Goal: Find specific page/section: Find specific page/section

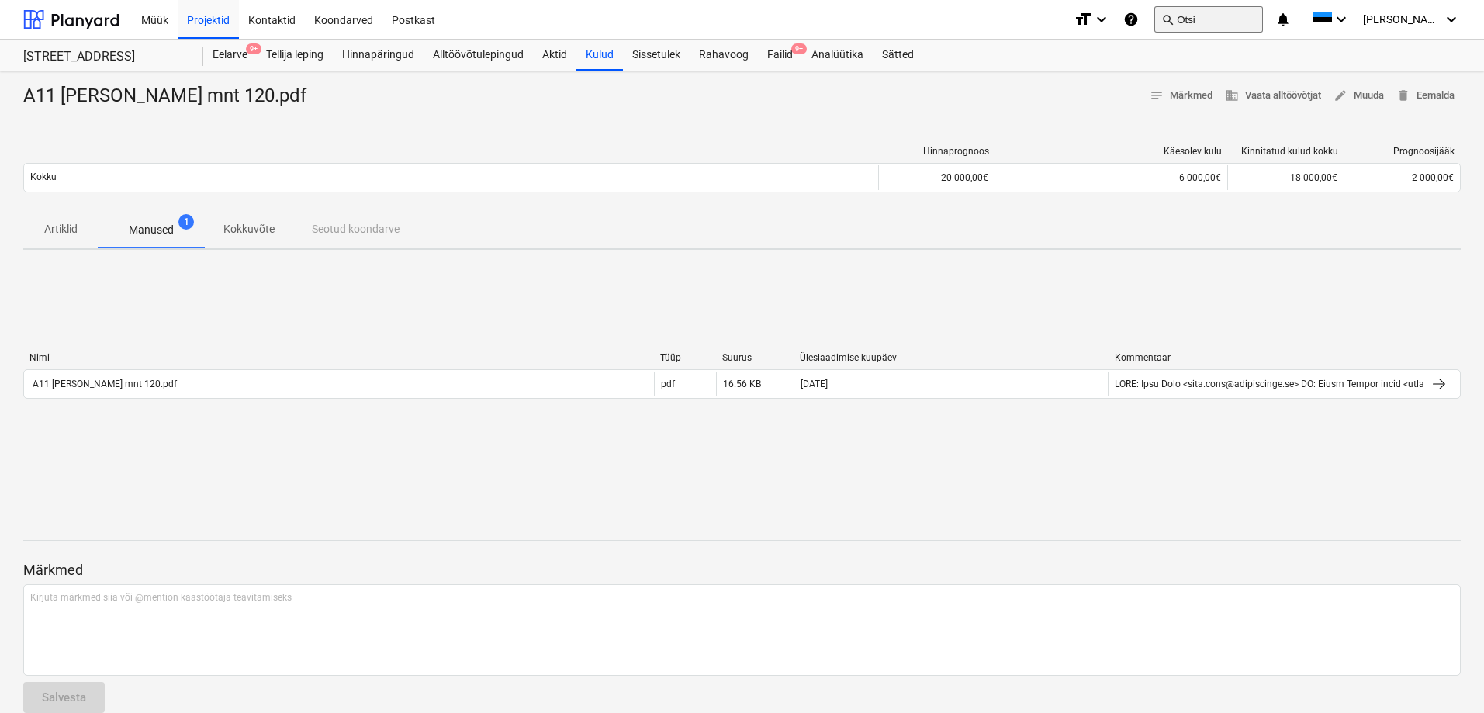
click at [1222, 16] on button "search Otsi" at bounding box center [1208, 19] width 109 height 26
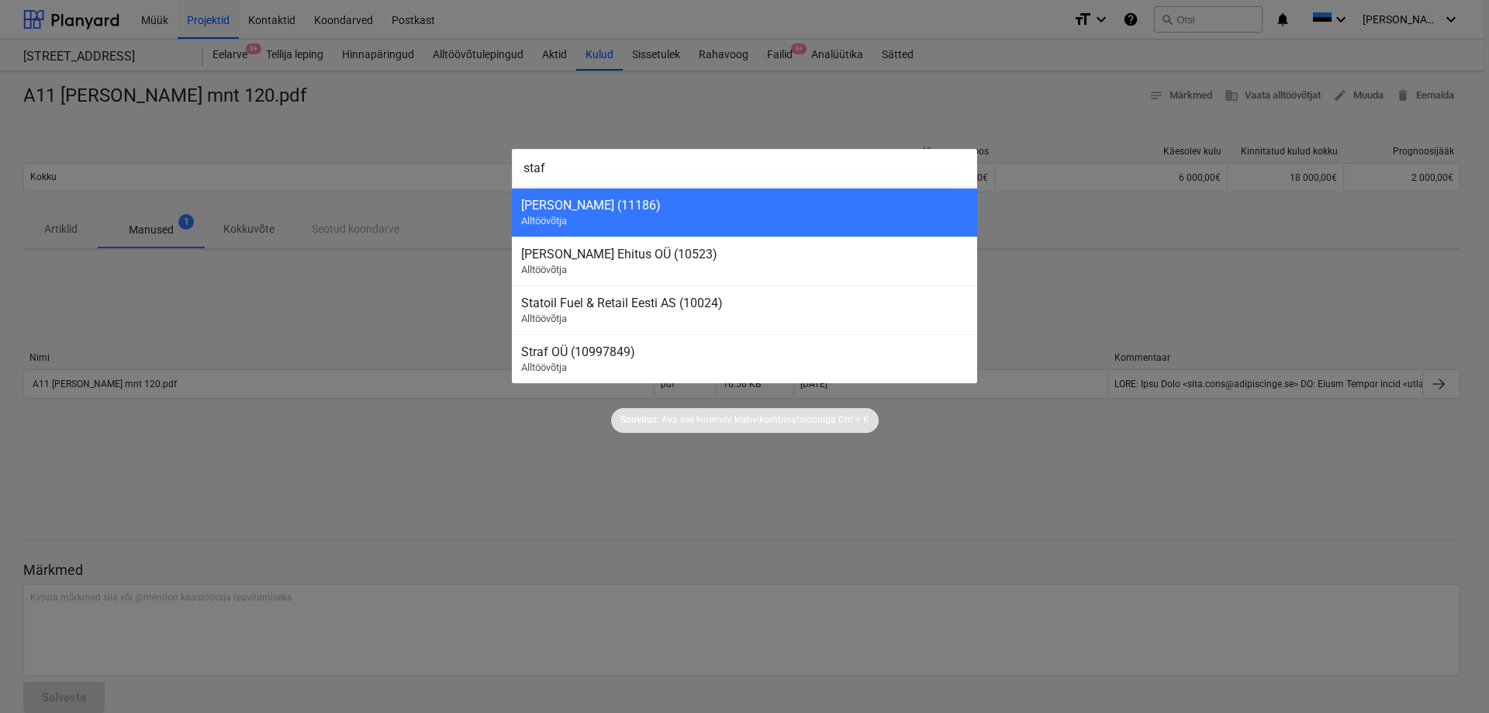
type input "staf"
click at [421, 303] on div at bounding box center [744, 356] width 1489 height 713
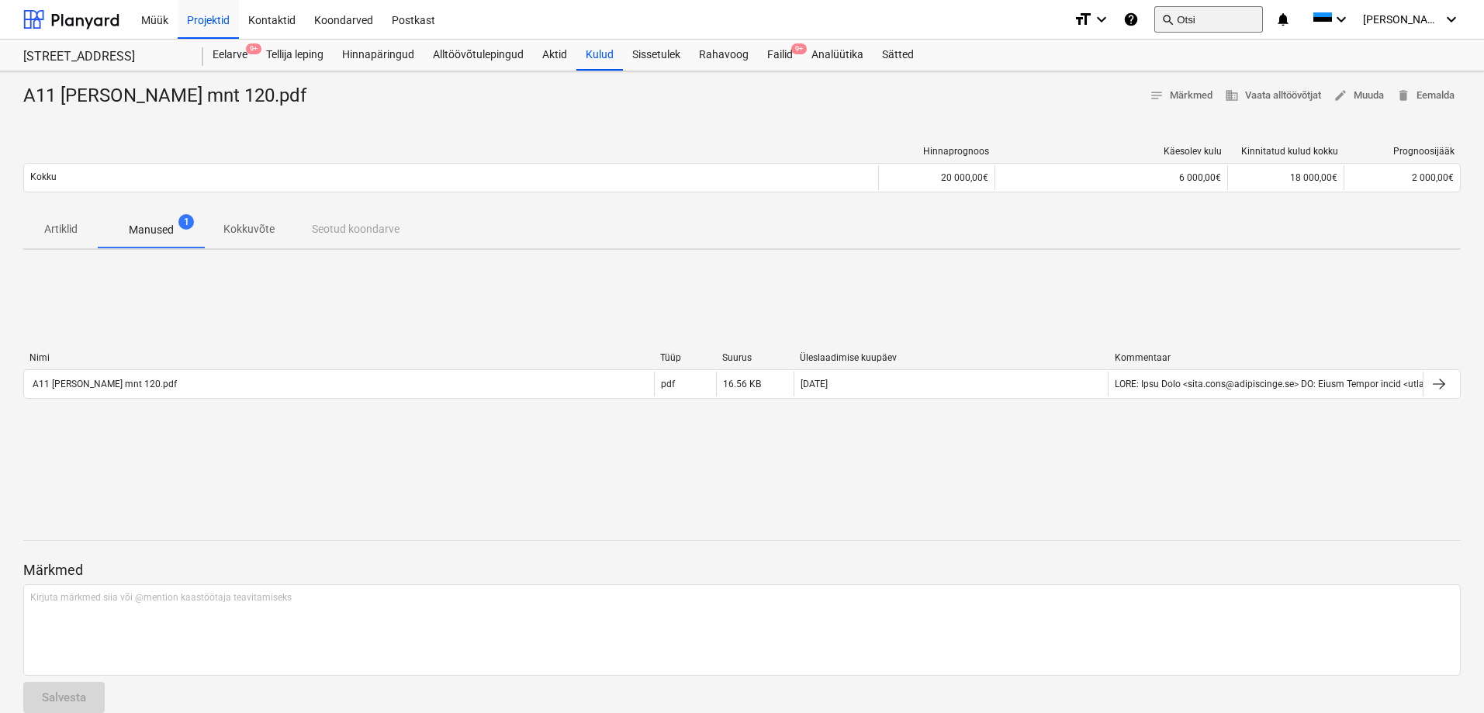
click at [1221, 22] on button "search Otsi" at bounding box center [1208, 19] width 109 height 26
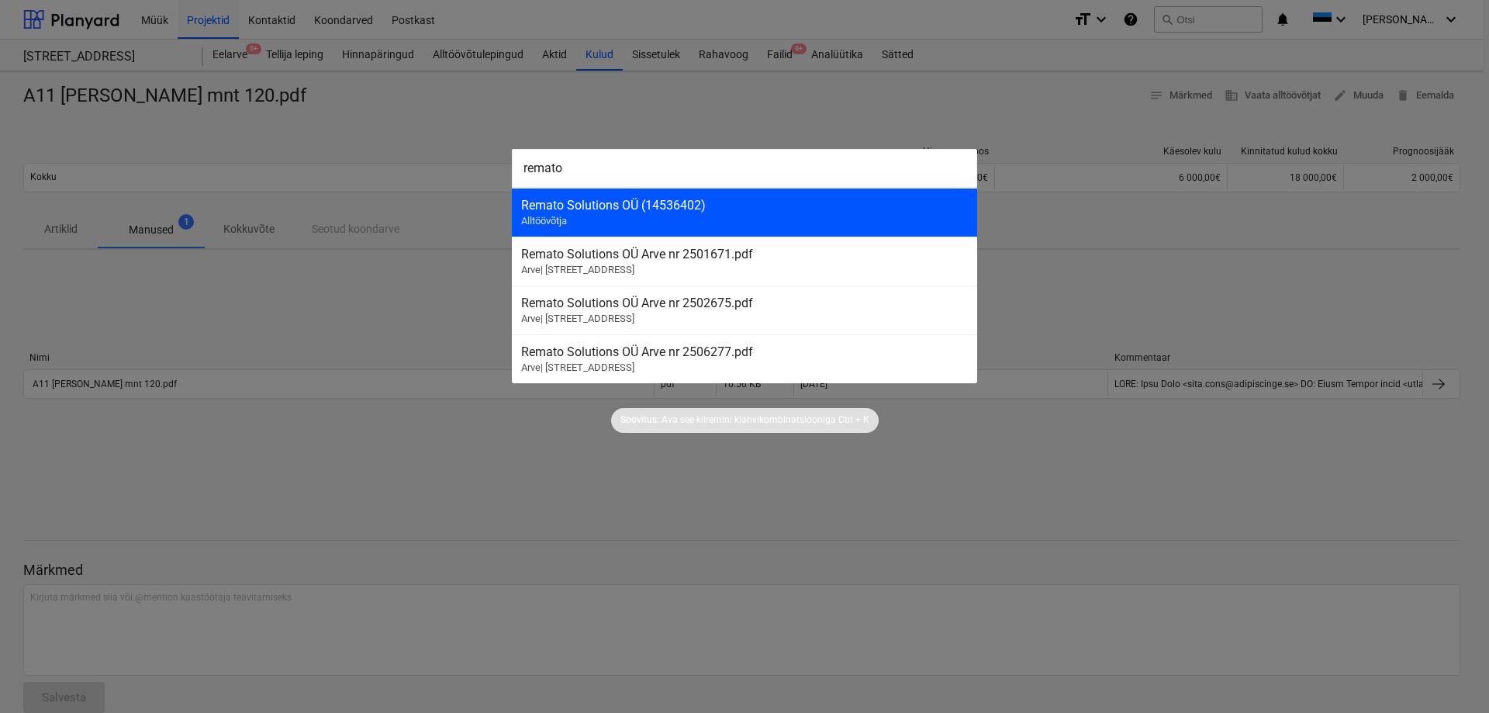
type input "remato"
click at [597, 206] on div "Remato Solutions OÜ (14536402)" at bounding box center [744, 205] width 447 height 15
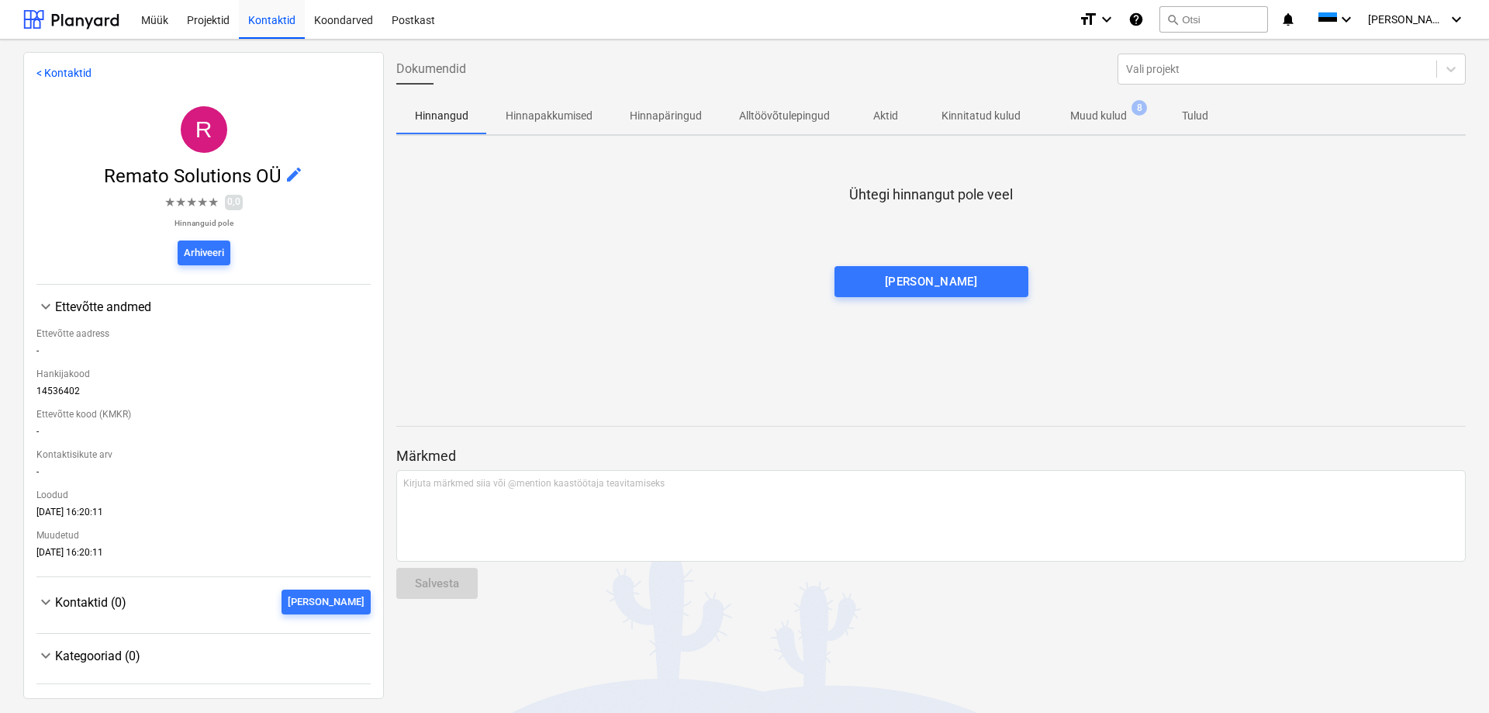
click at [1093, 112] on p "Muud kulud" at bounding box center [1099, 116] width 57 height 16
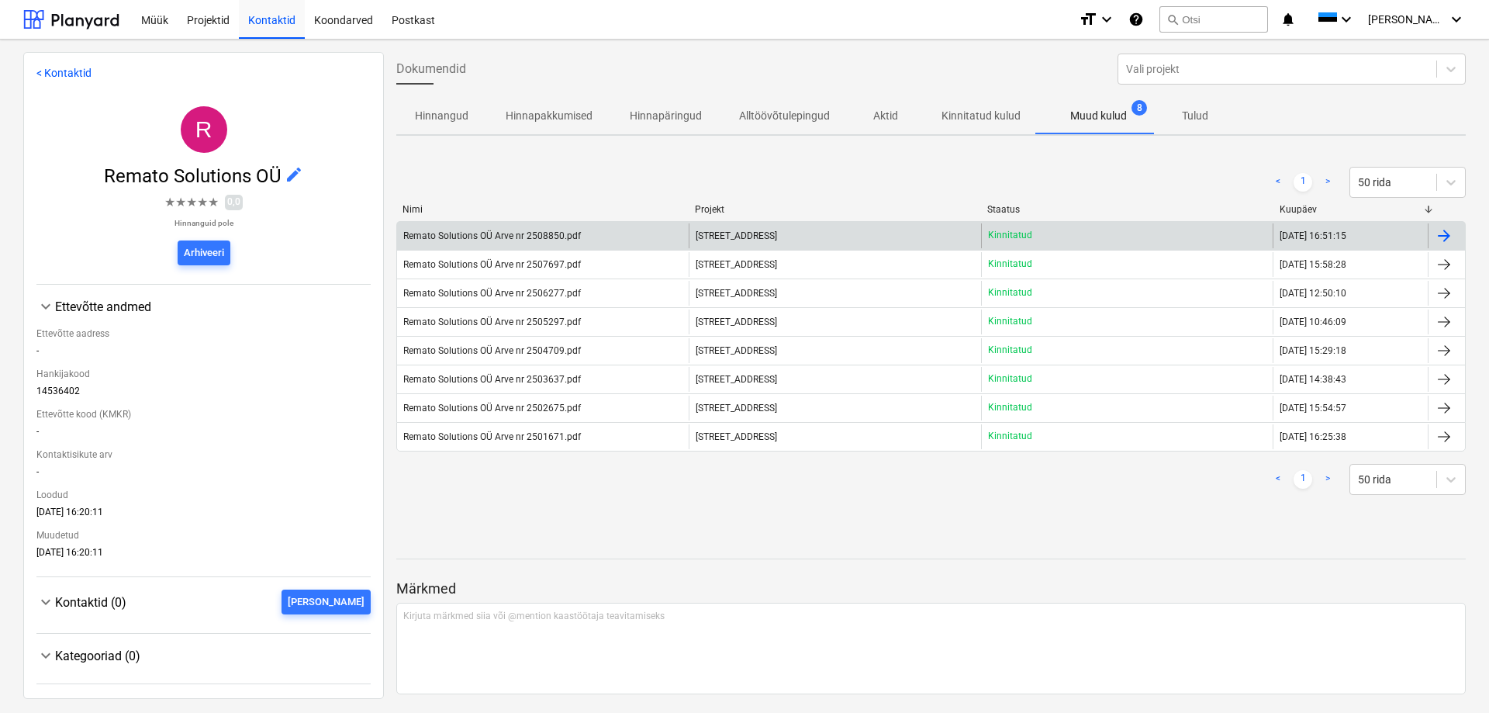
click at [506, 236] on div "Remato Solutions OÜ Arve nr 2508850.pdf" at bounding box center [492, 235] width 178 height 11
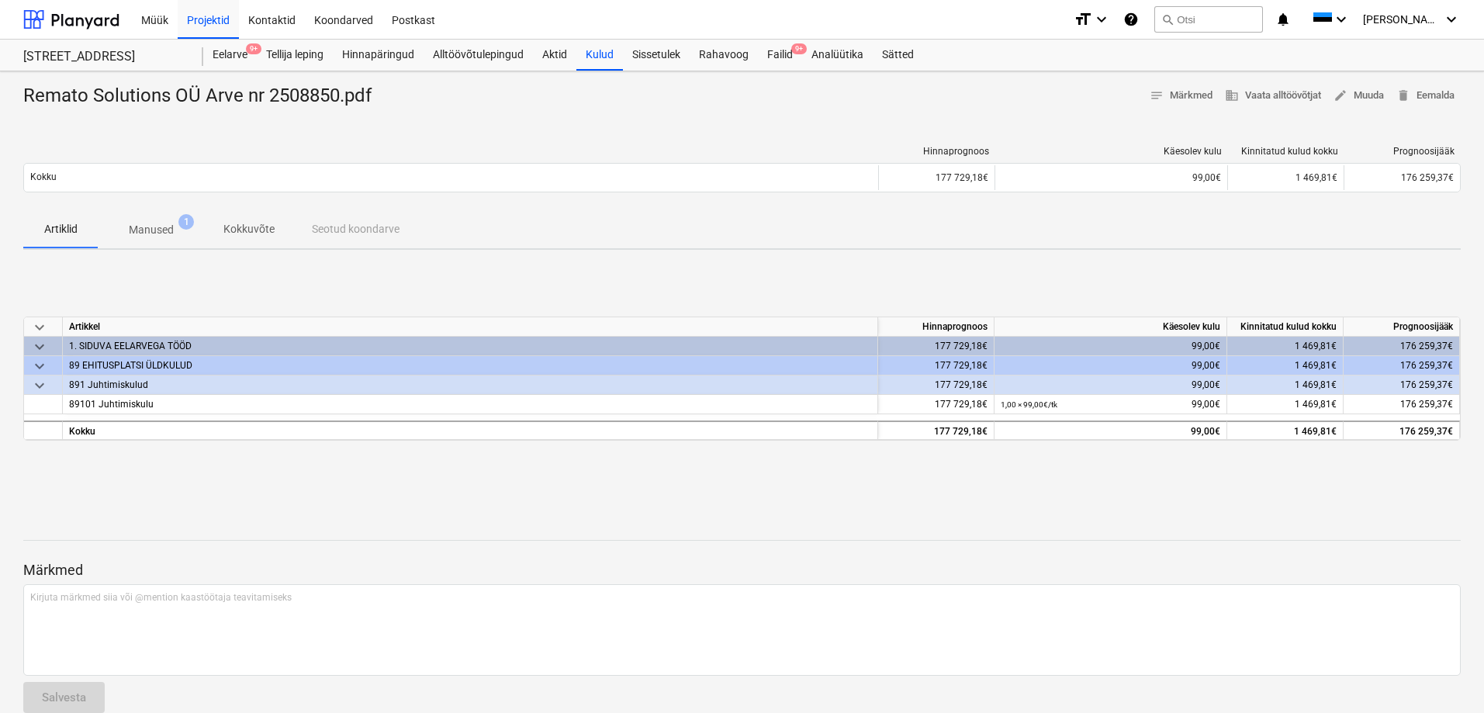
click at [153, 230] on p "Manused" at bounding box center [151, 230] width 45 height 16
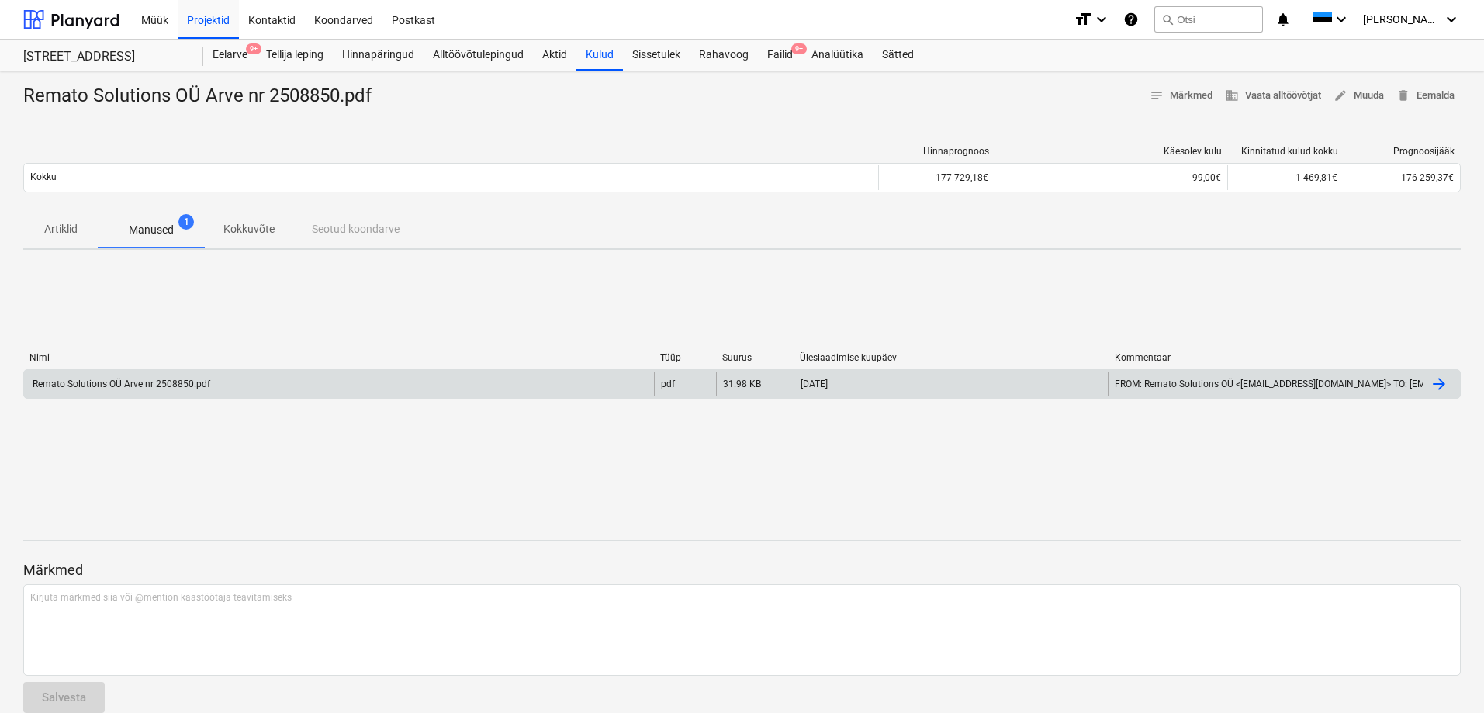
click at [174, 382] on div "Remato Solutions OÜ Arve nr 2508850.pdf" at bounding box center [120, 384] width 180 height 11
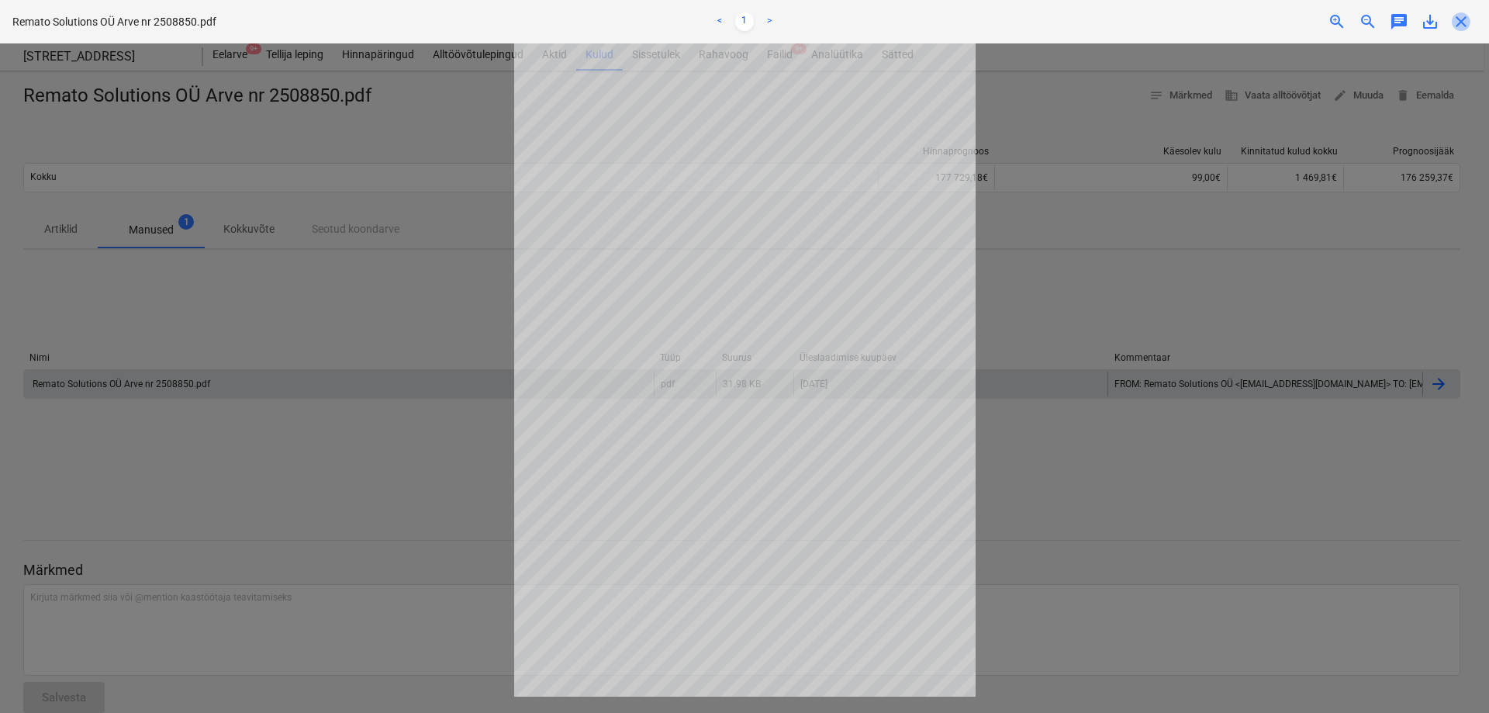
click at [1468, 22] on span "close" at bounding box center [1461, 21] width 19 height 19
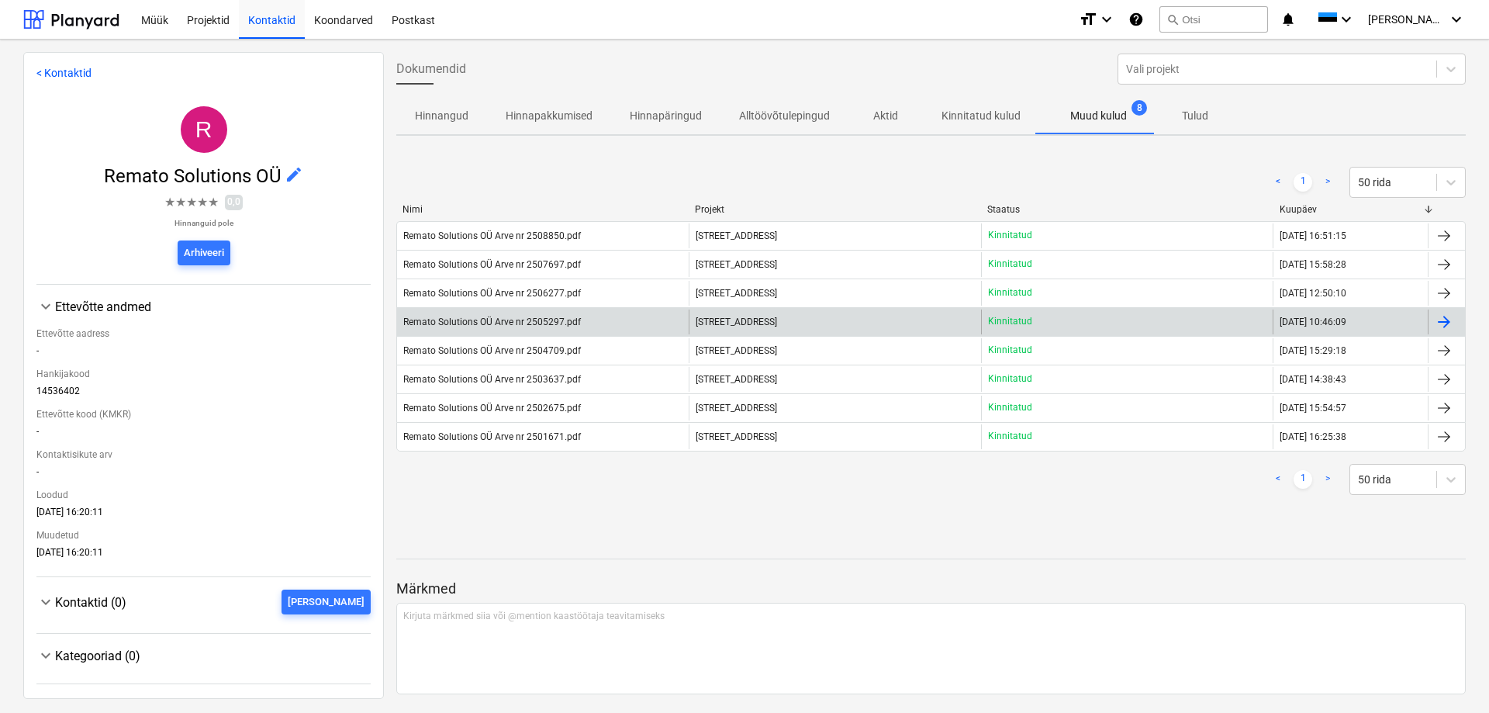
click at [479, 321] on div "Remato Solutions OÜ Arve nr 2505297.pdf" at bounding box center [492, 322] width 178 height 11
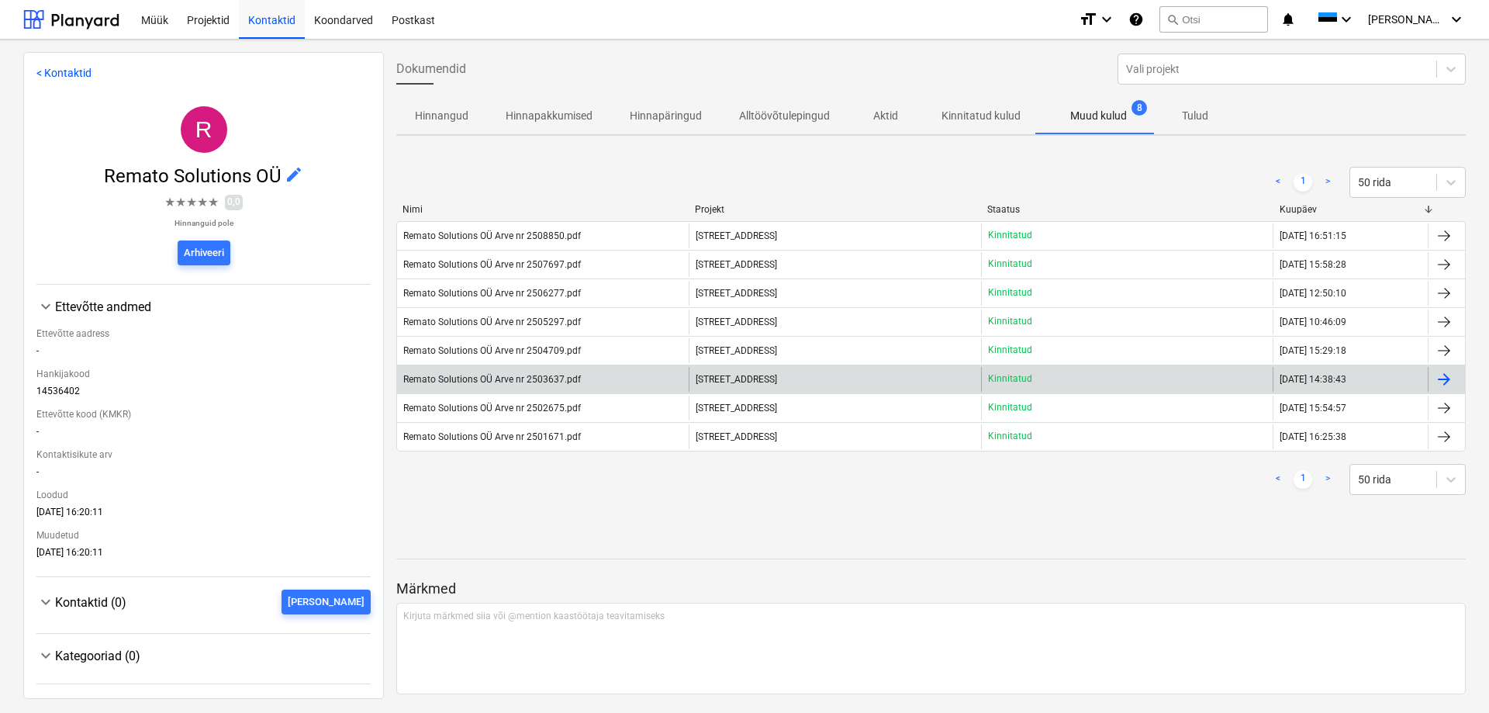
click at [503, 376] on div "Remato Solutions OÜ Arve nr 2503637.pdf" at bounding box center [492, 379] width 178 height 11
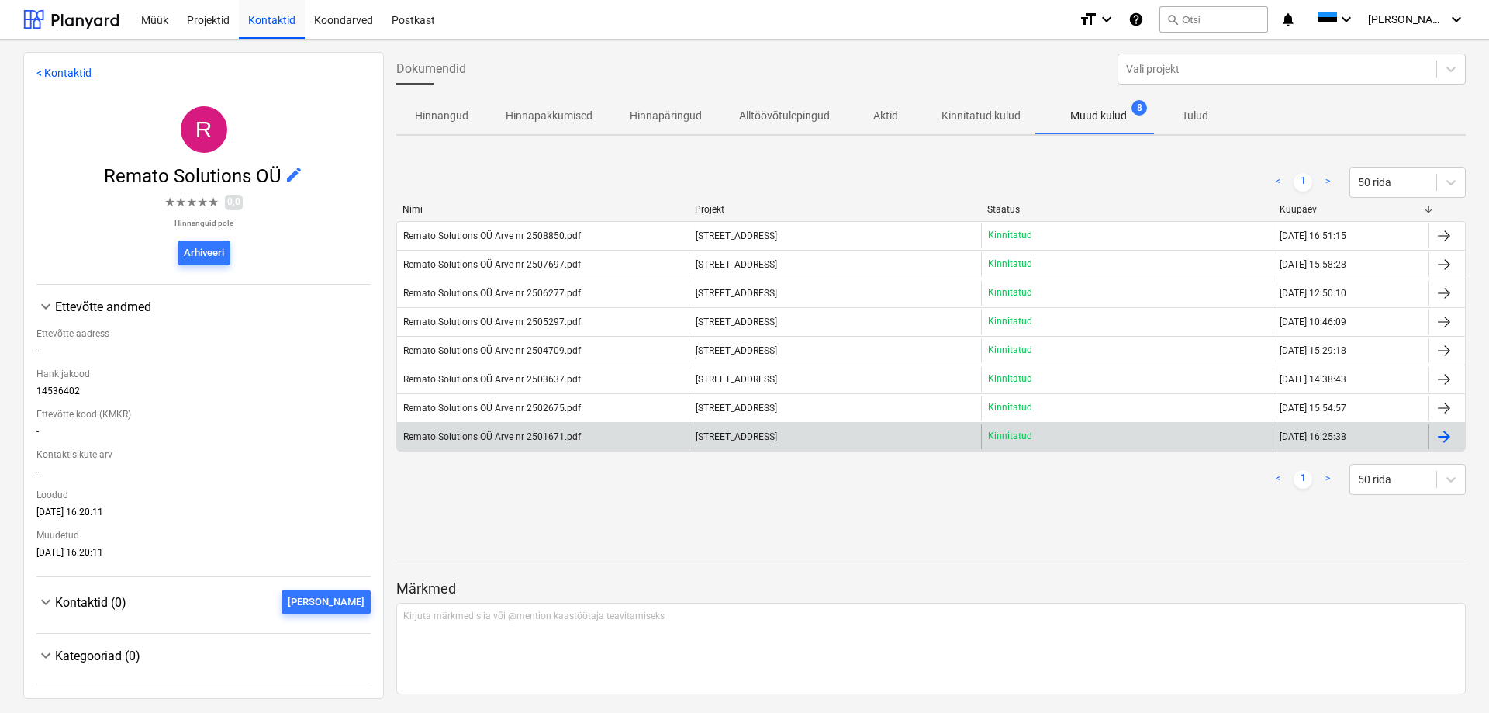
click at [484, 435] on div "Remato Solutions OÜ Arve nr 2501671.pdf" at bounding box center [492, 436] width 178 height 11
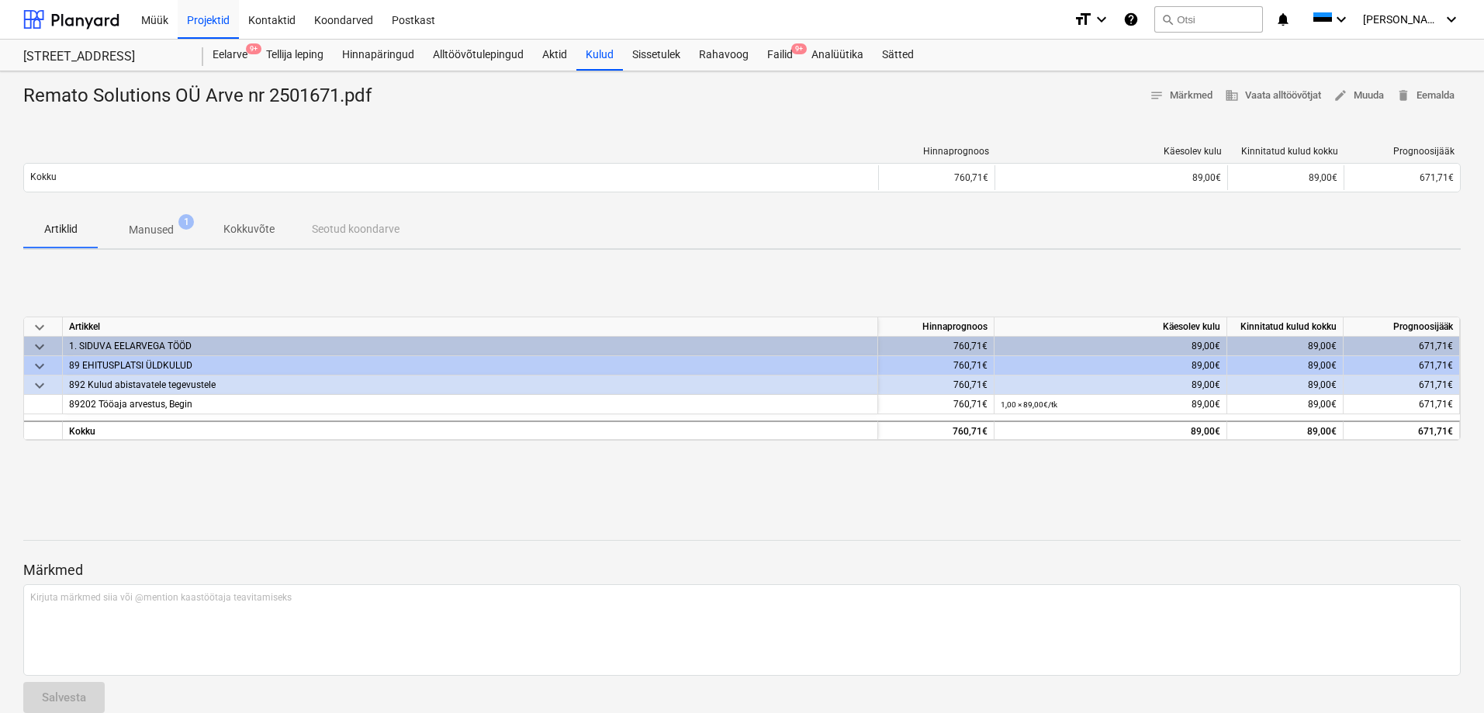
click at [165, 231] on p "Manused" at bounding box center [151, 230] width 45 height 16
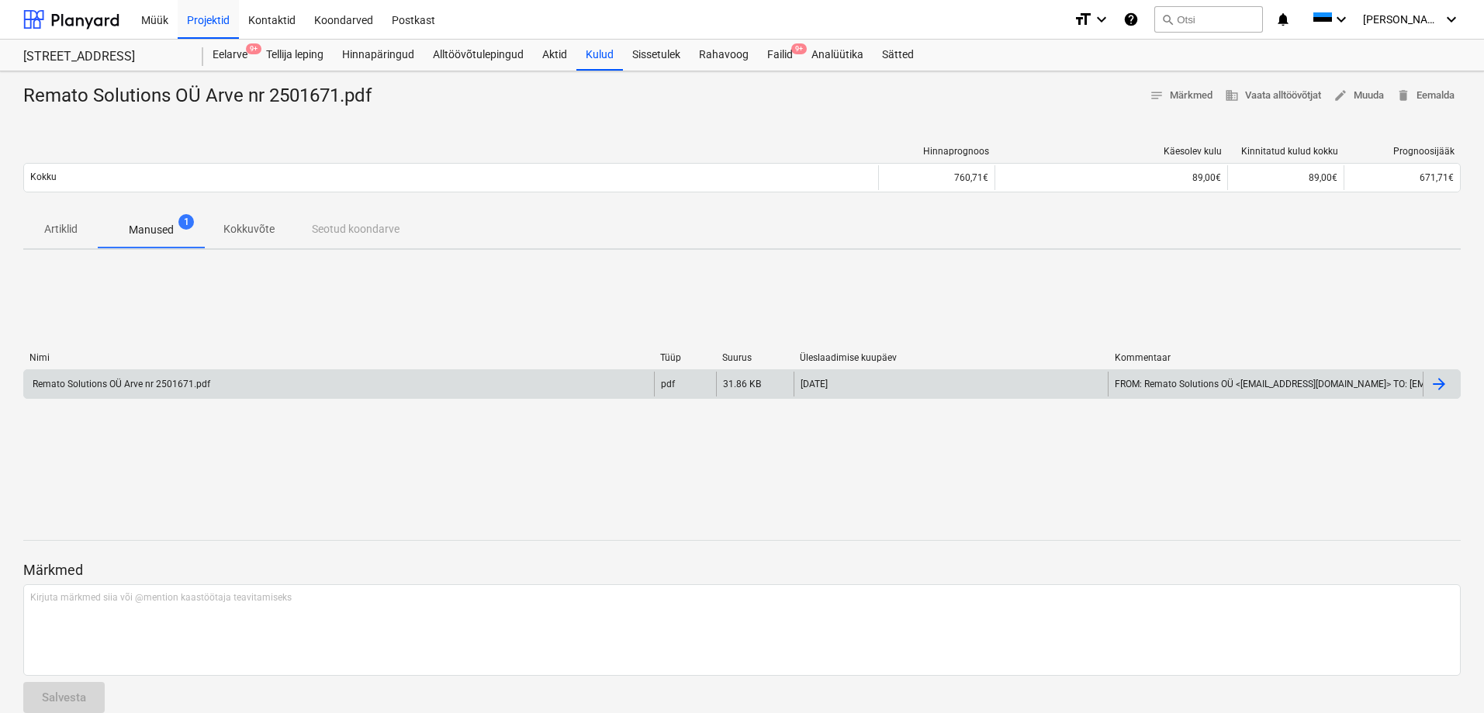
click at [154, 387] on div "Remato Solutions OÜ Arve nr 2501671.pdf" at bounding box center [120, 384] width 180 height 11
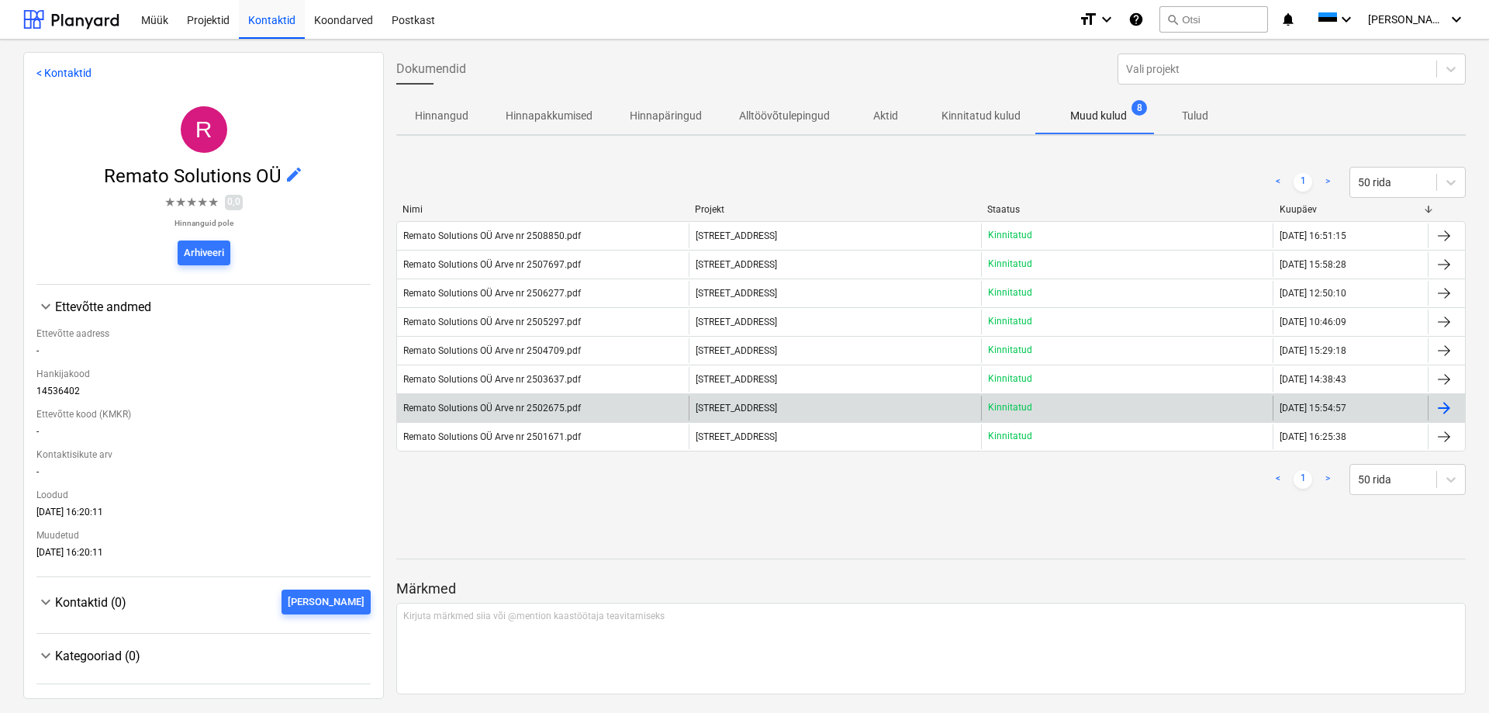
click at [445, 406] on div "Remato Solutions OÜ Arve nr 2502675.pdf" at bounding box center [492, 408] width 178 height 11
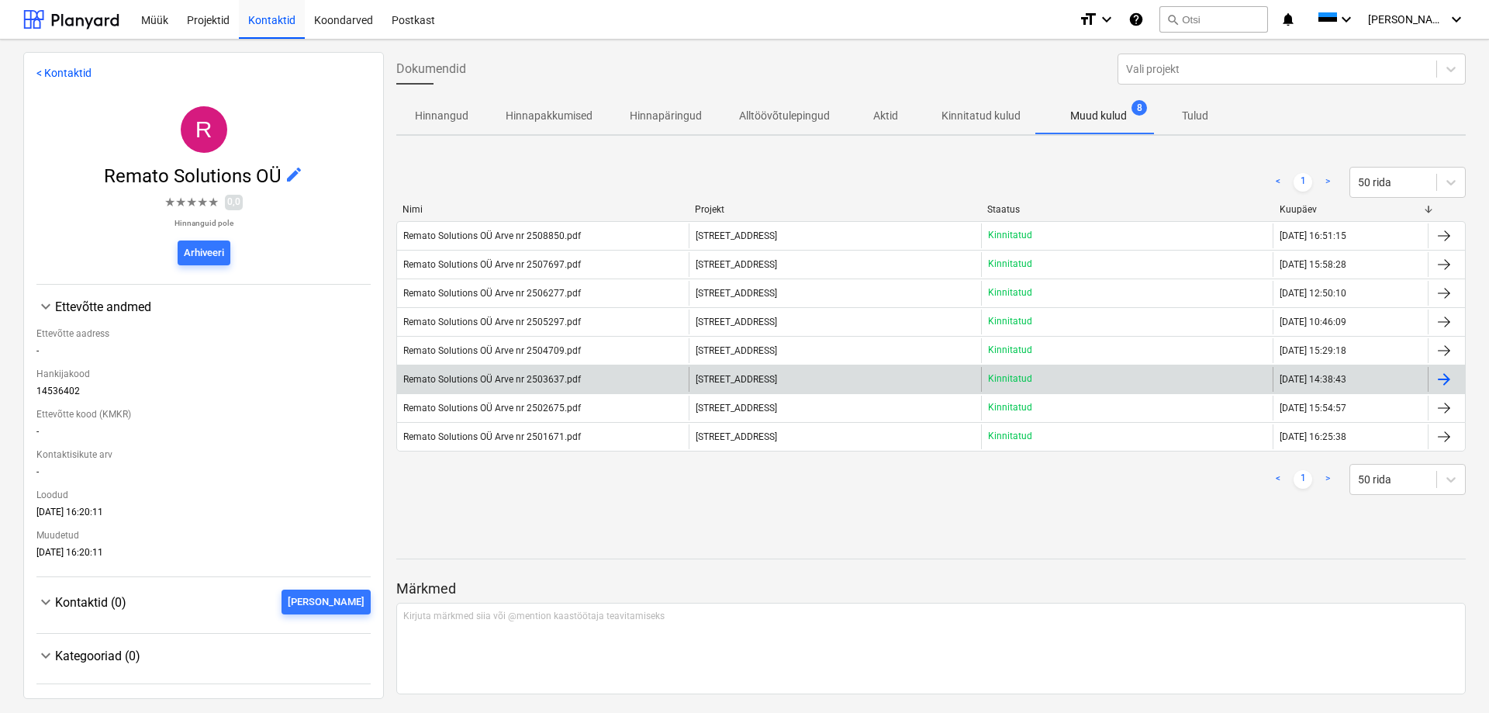
click at [479, 375] on div "Remato Solutions OÜ Arve nr 2503637.pdf" at bounding box center [492, 379] width 178 height 11
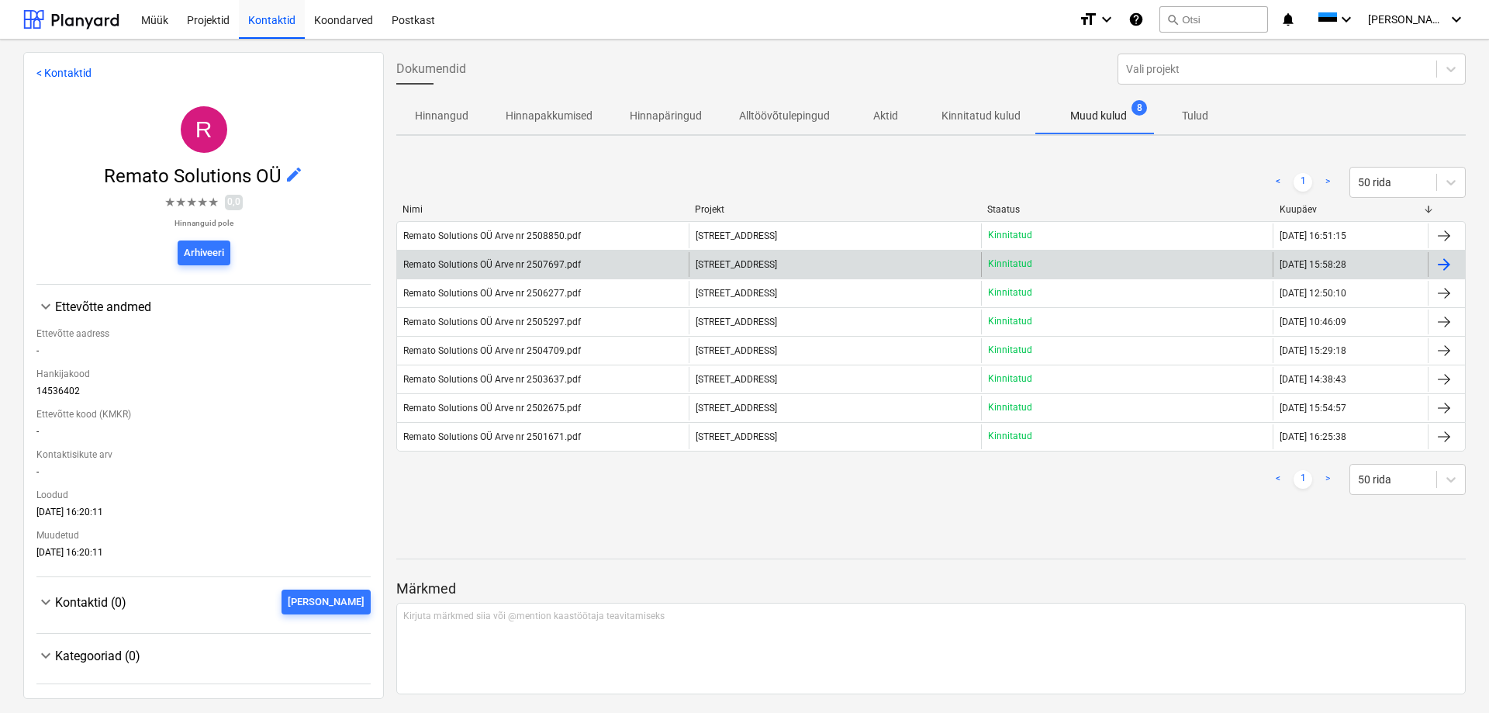
click at [460, 266] on div "Remato Solutions OÜ Arve nr 2507697.pdf" at bounding box center [492, 264] width 178 height 11
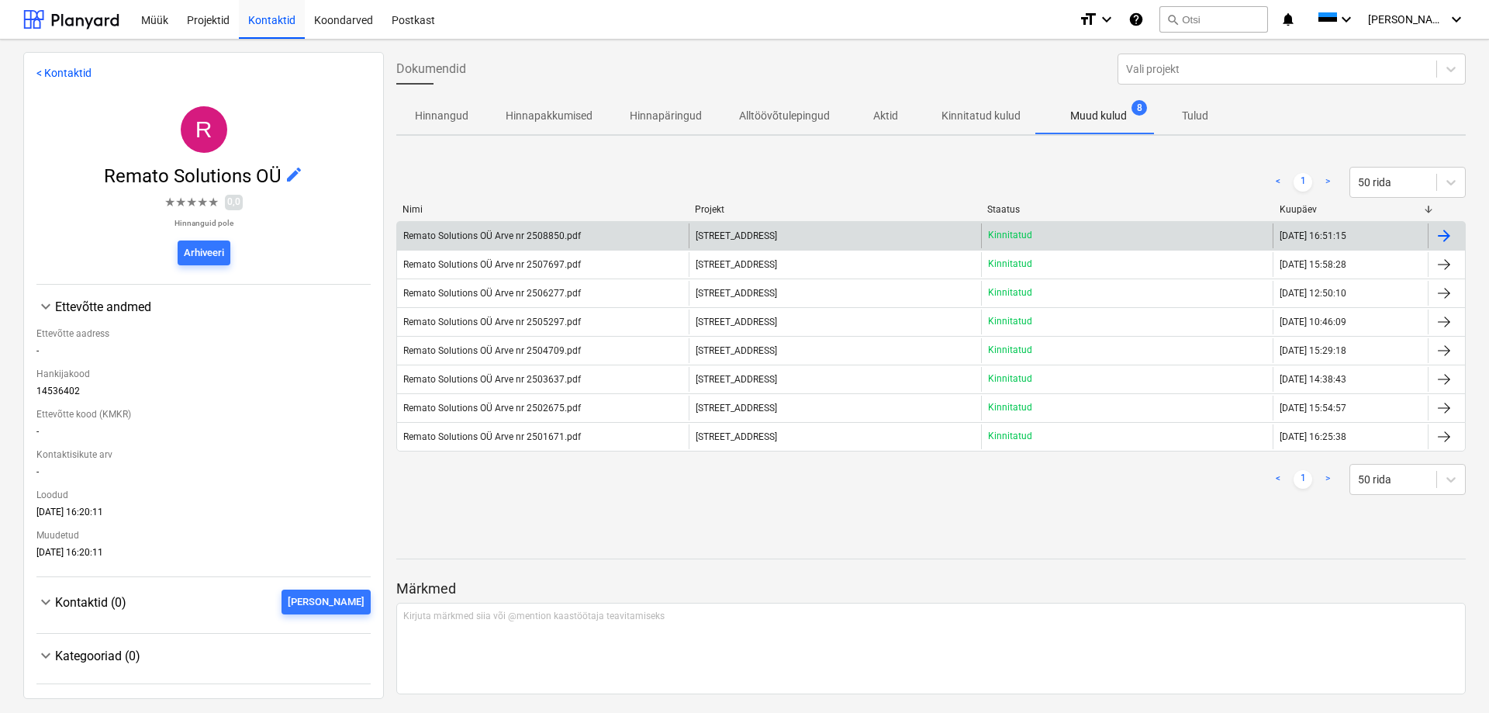
click at [507, 234] on div "Remato Solutions OÜ Arve nr 2508850.pdf" at bounding box center [492, 235] width 178 height 11
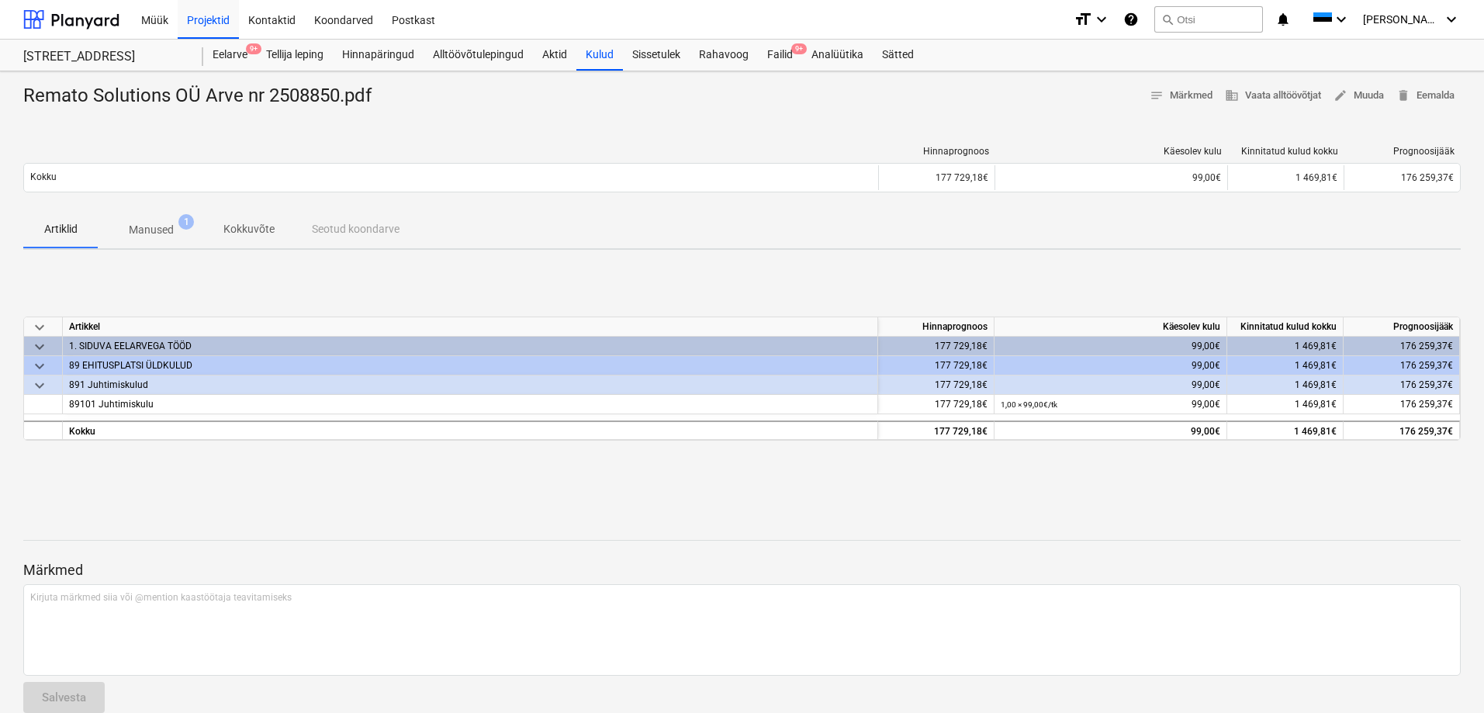
click at [171, 224] on p "Manused" at bounding box center [151, 230] width 45 height 16
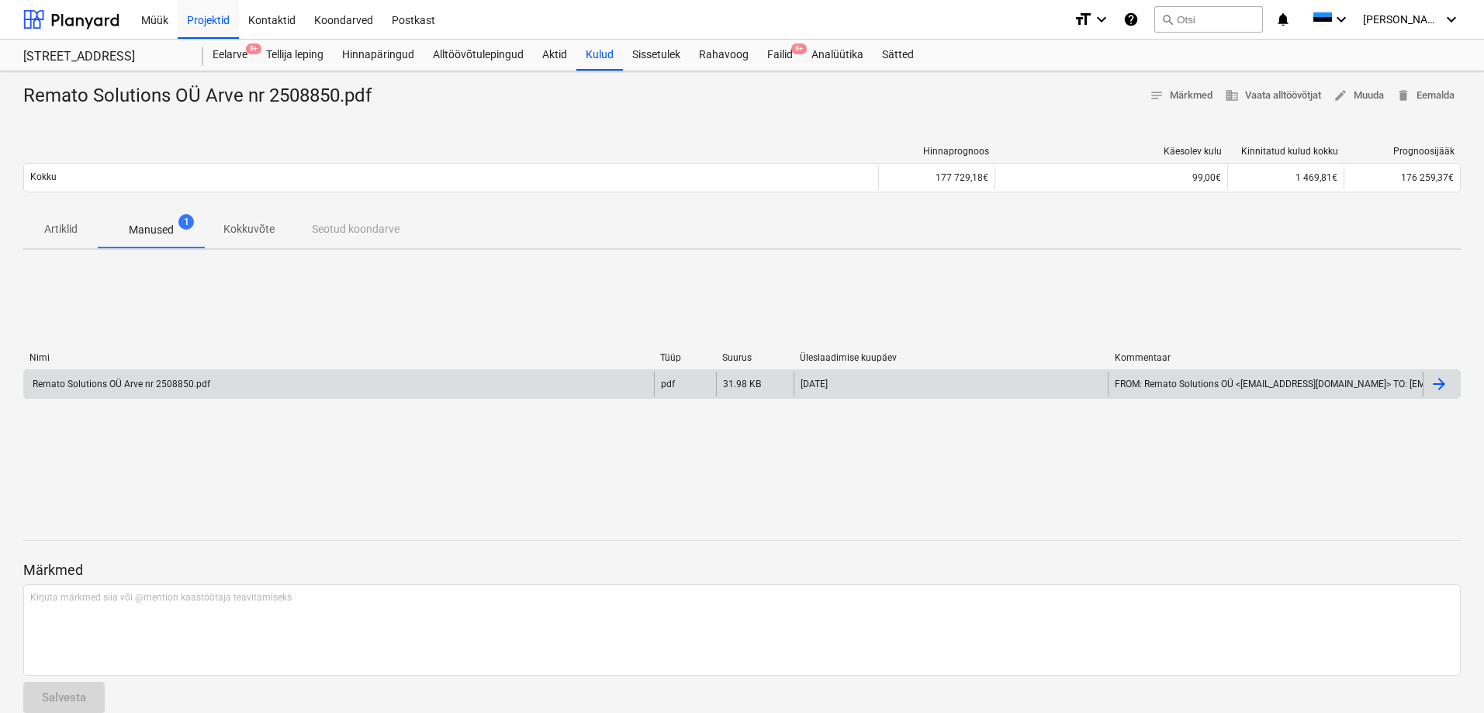
click at [117, 380] on div "Remato Solutions OÜ Arve nr 2508850.pdf" at bounding box center [120, 384] width 180 height 11
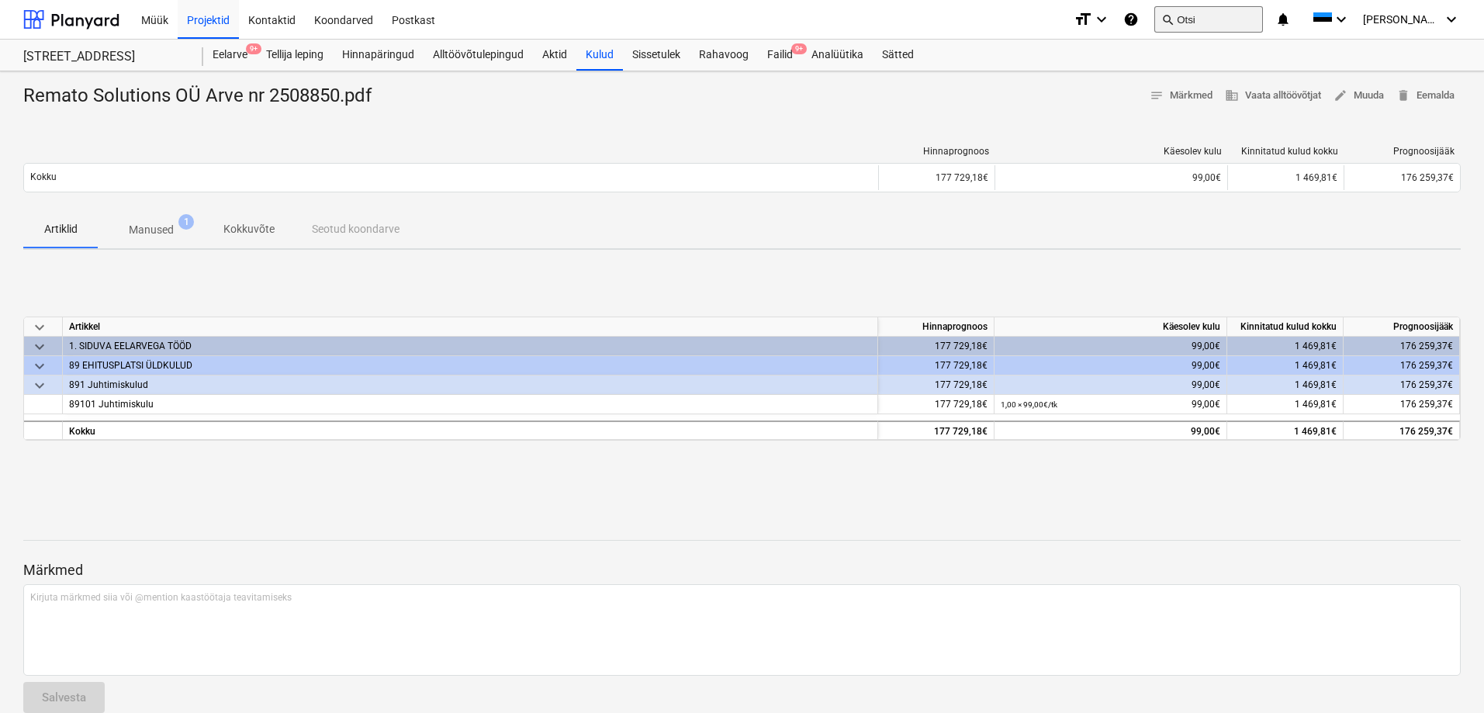
click at [1221, 16] on button "search Otsi" at bounding box center [1208, 19] width 109 height 26
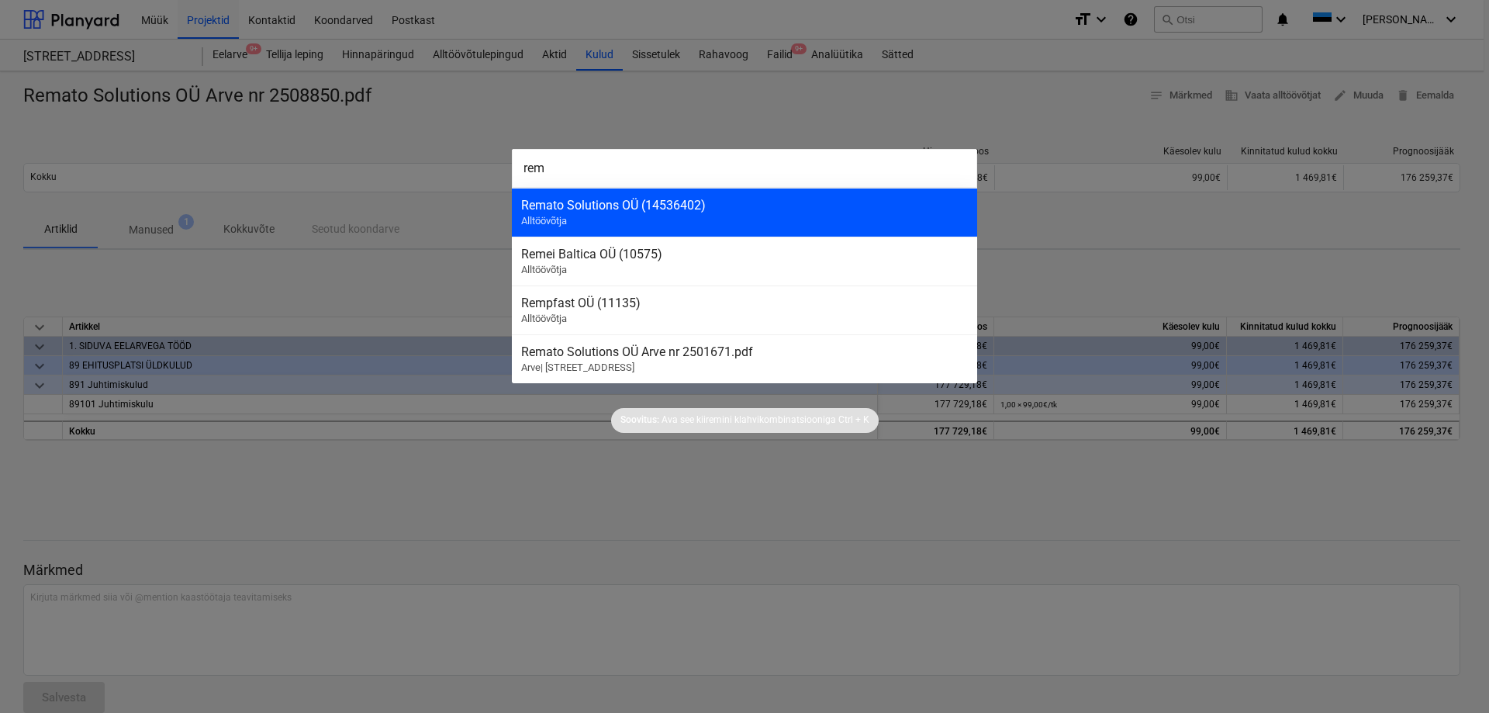
type input "rem"
click at [599, 210] on div "Remato Solutions OÜ (14536402)" at bounding box center [744, 205] width 447 height 15
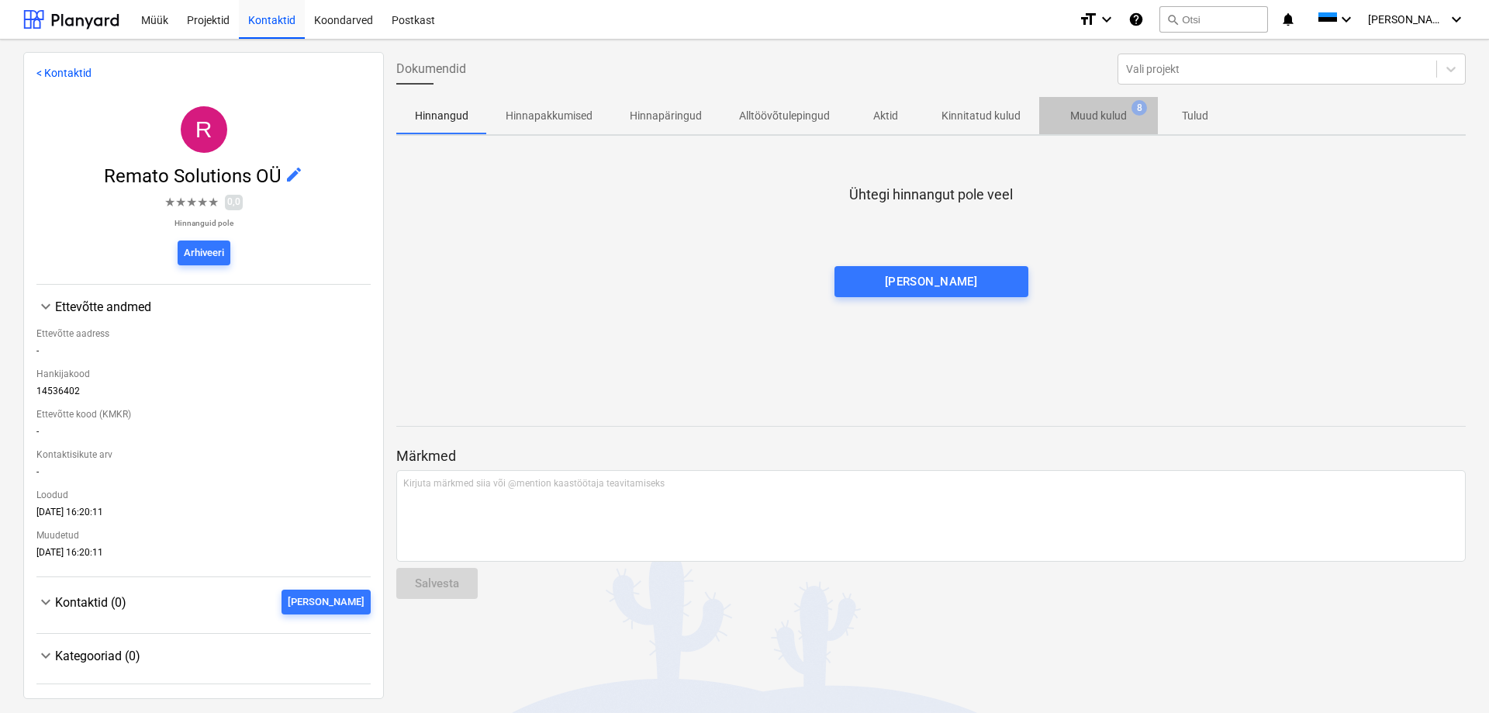
click at [1084, 120] on p "Muud kulud" at bounding box center [1099, 116] width 57 height 16
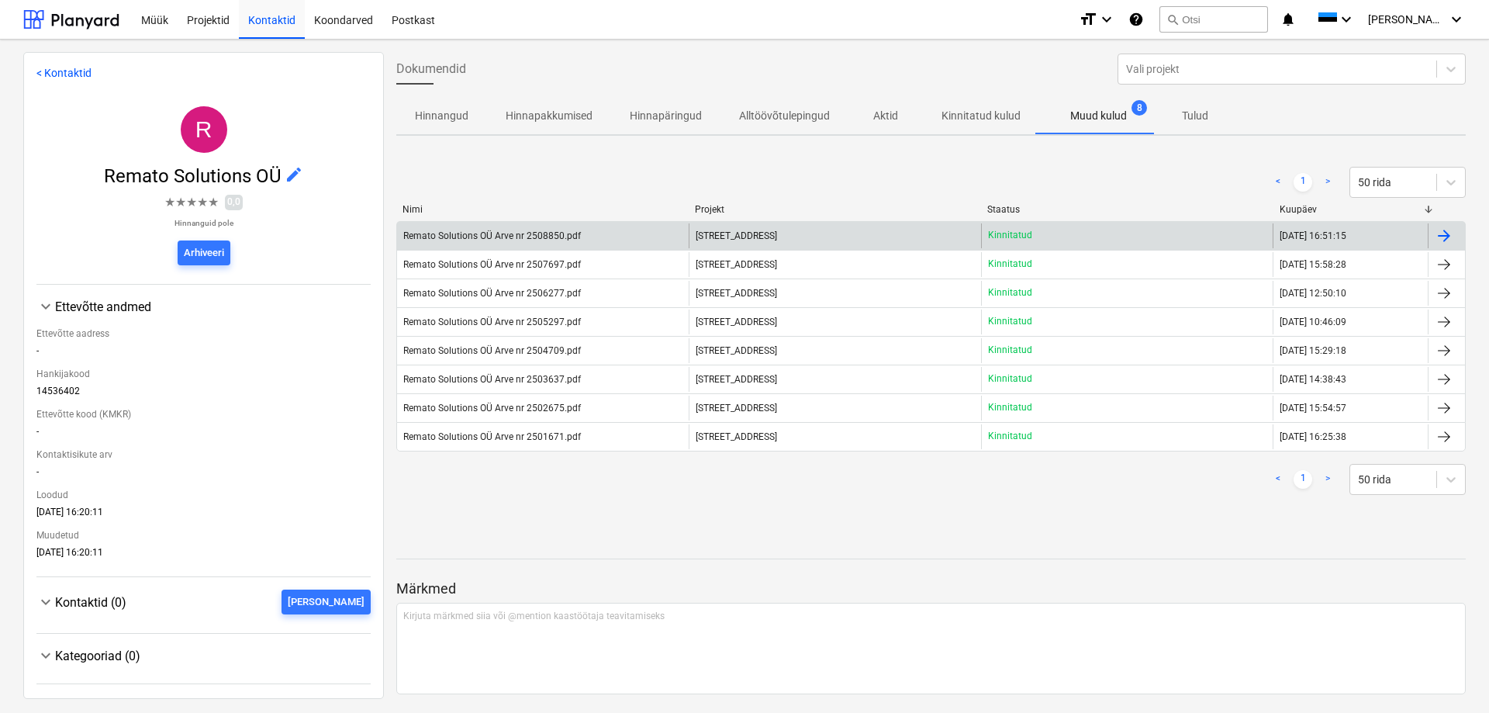
click at [466, 235] on div "Remato Solutions OÜ Arve nr 2508850.pdf" at bounding box center [492, 235] width 178 height 11
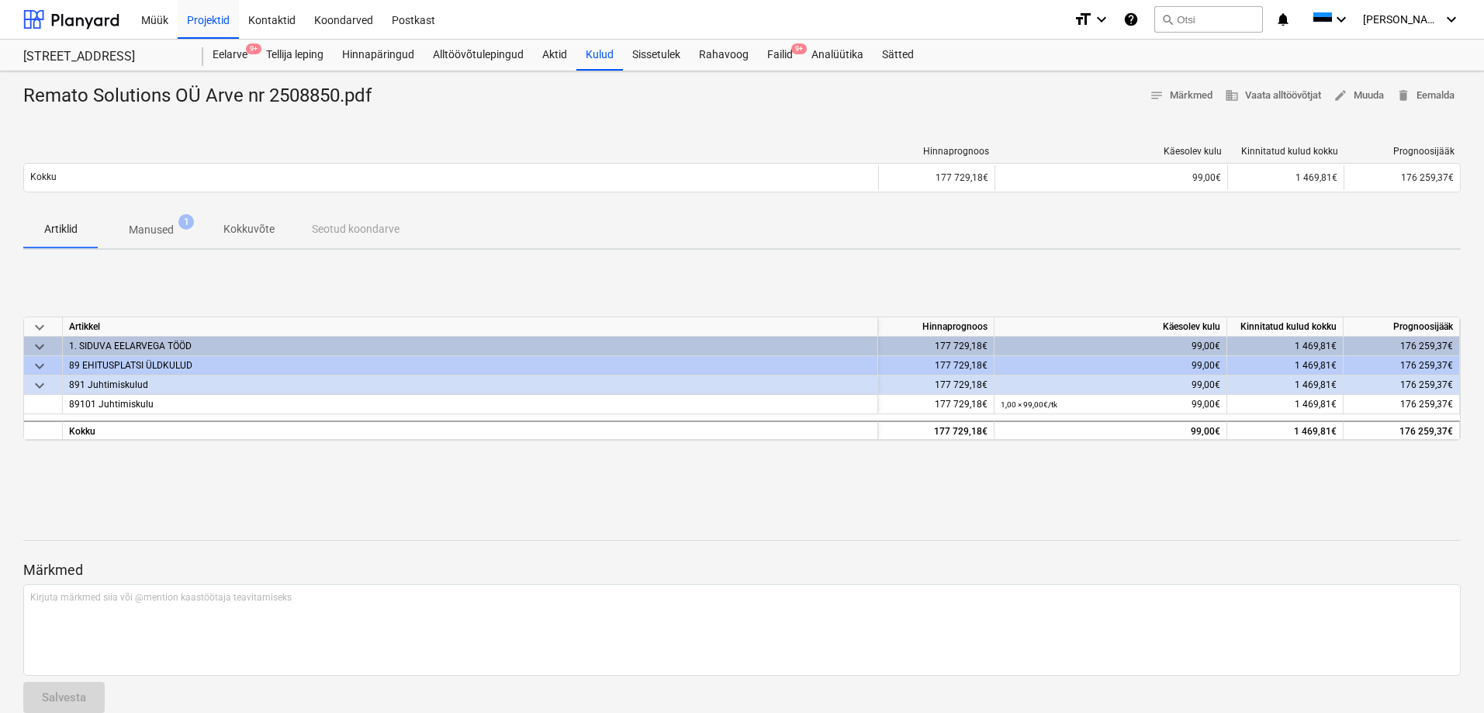
click at [159, 229] on p "Manused" at bounding box center [151, 230] width 45 height 16
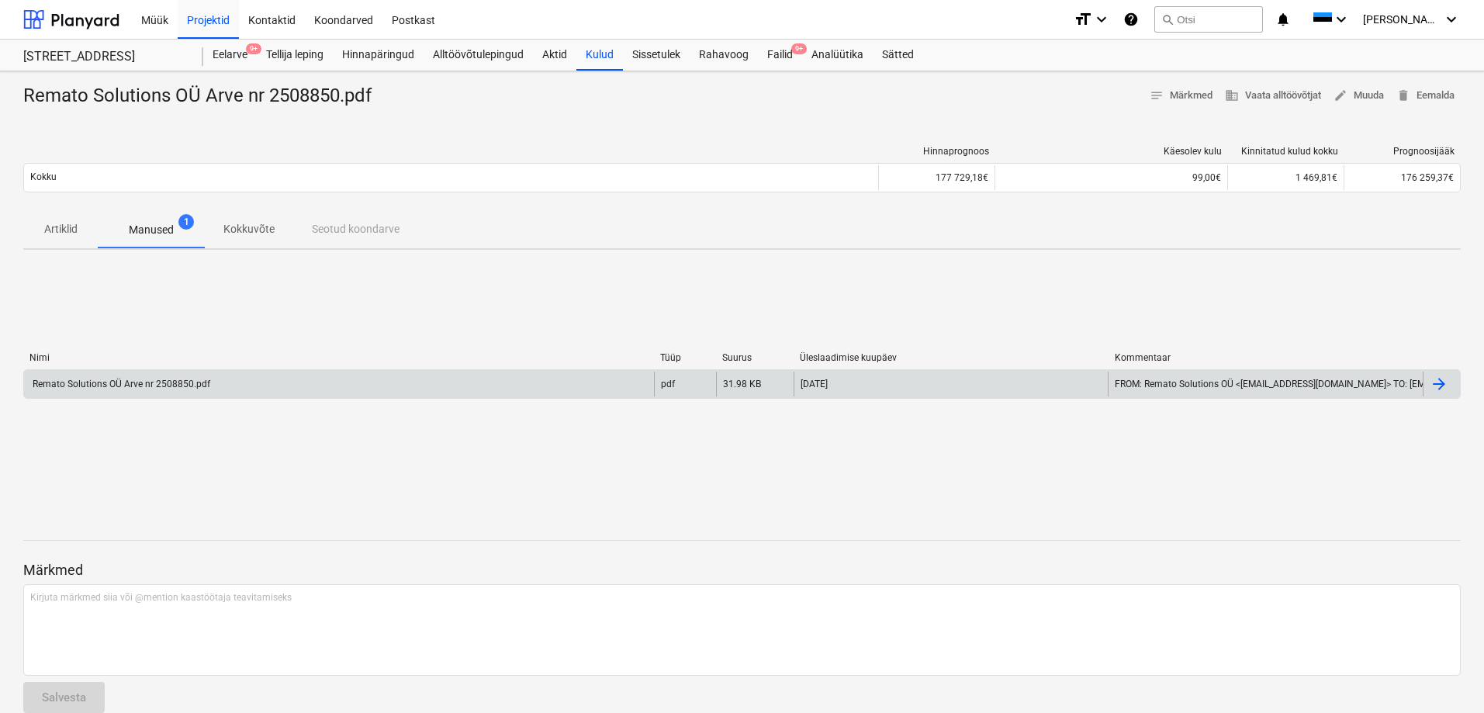
click at [115, 385] on div "Remato Solutions OÜ Arve nr 2508850.pdf" at bounding box center [120, 384] width 180 height 11
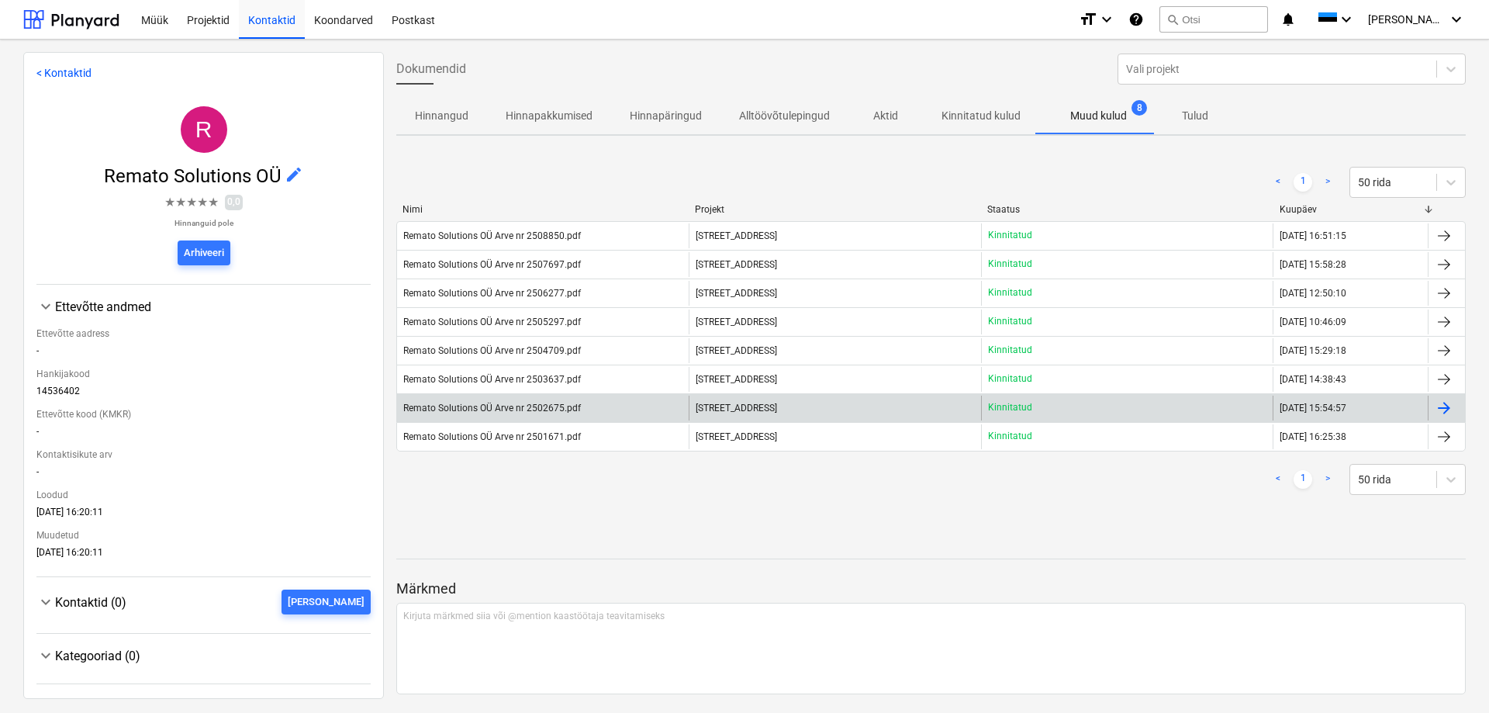
click at [476, 411] on div "Remato Solutions OÜ Arve nr 2502675.pdf" at bounding box center [492, 408] width 178 height 11
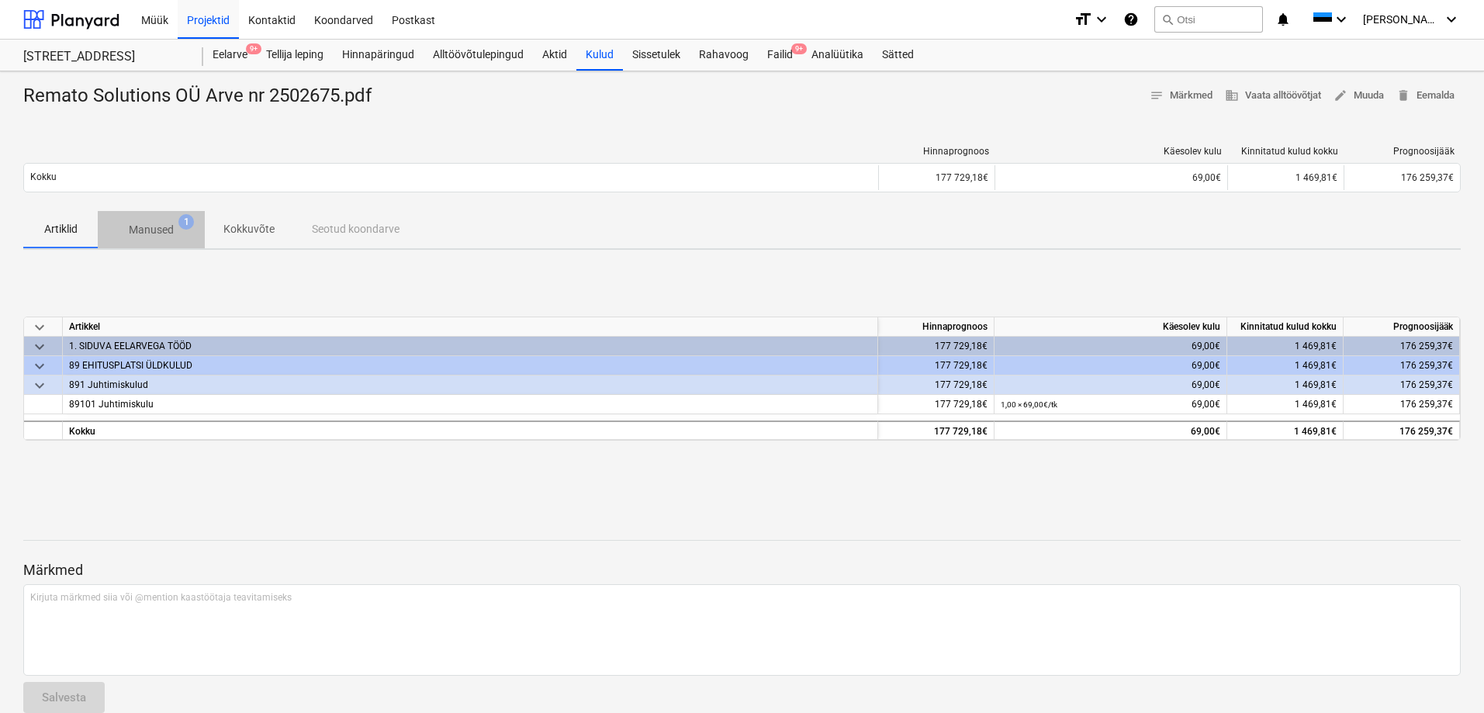
click at [152, 230] on p "Manused" at bounding box center [151, 230] width 45 height 16
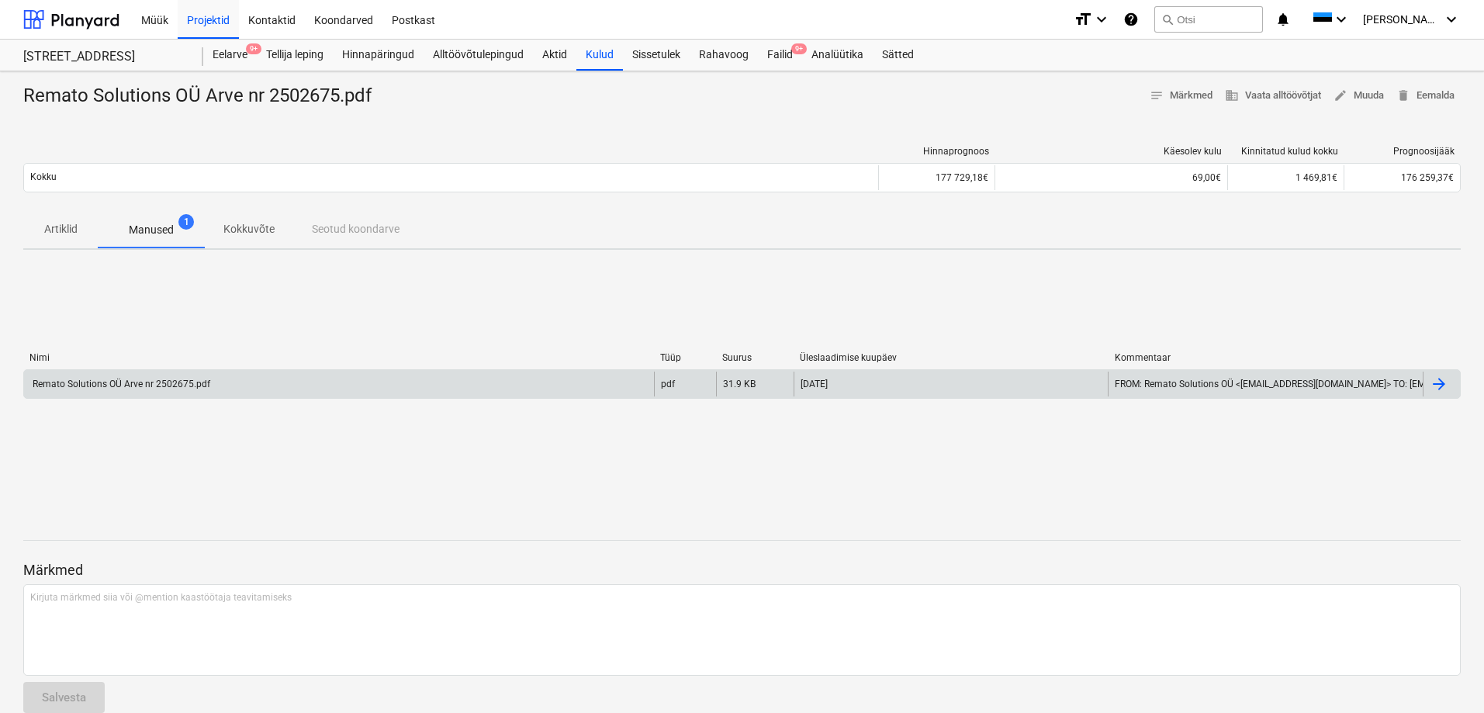
click at [150, 386] on div "Remato Solutions OÜ Arve nr 2502675.pdf" at bounding box center [120, 384] width 180 height 11
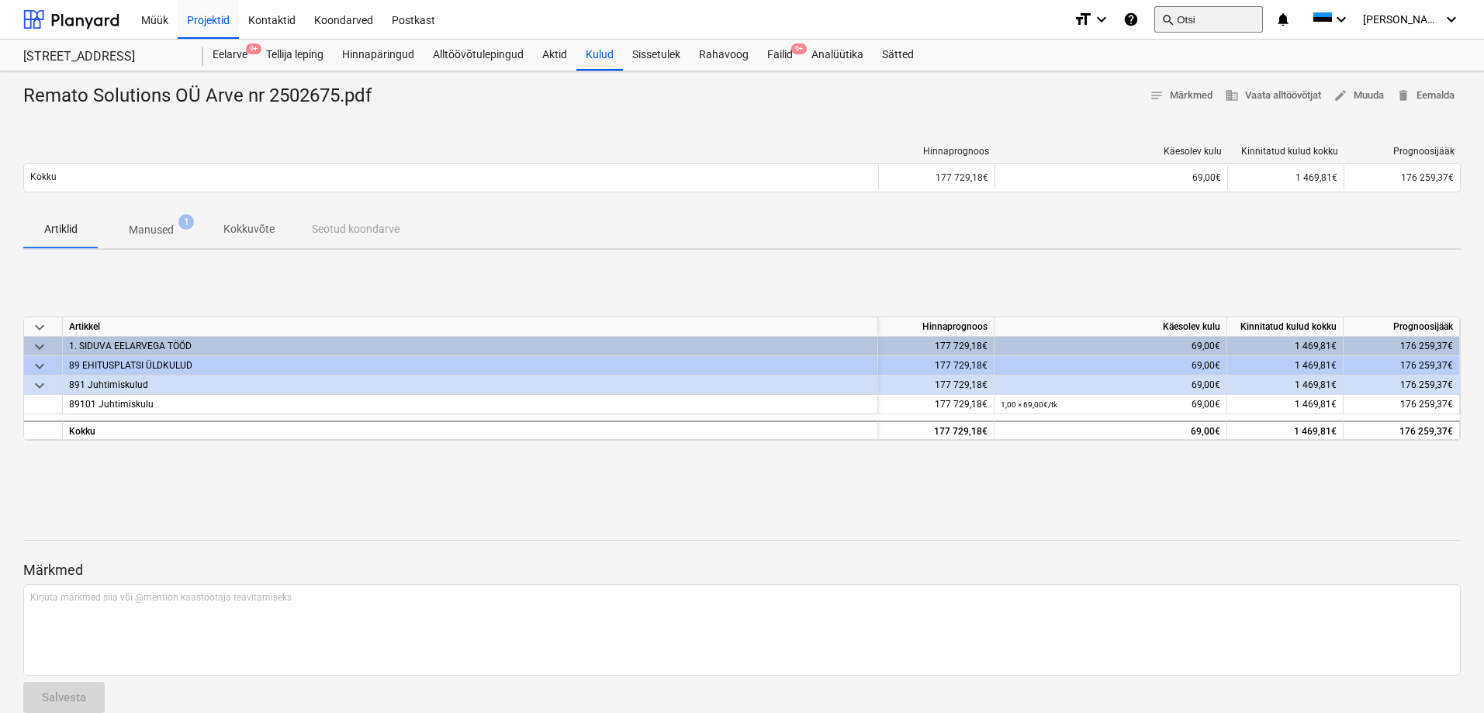
click at [1247, 16] on button "search Otsi" at bounding box center [1208, 19] width 109 height 26
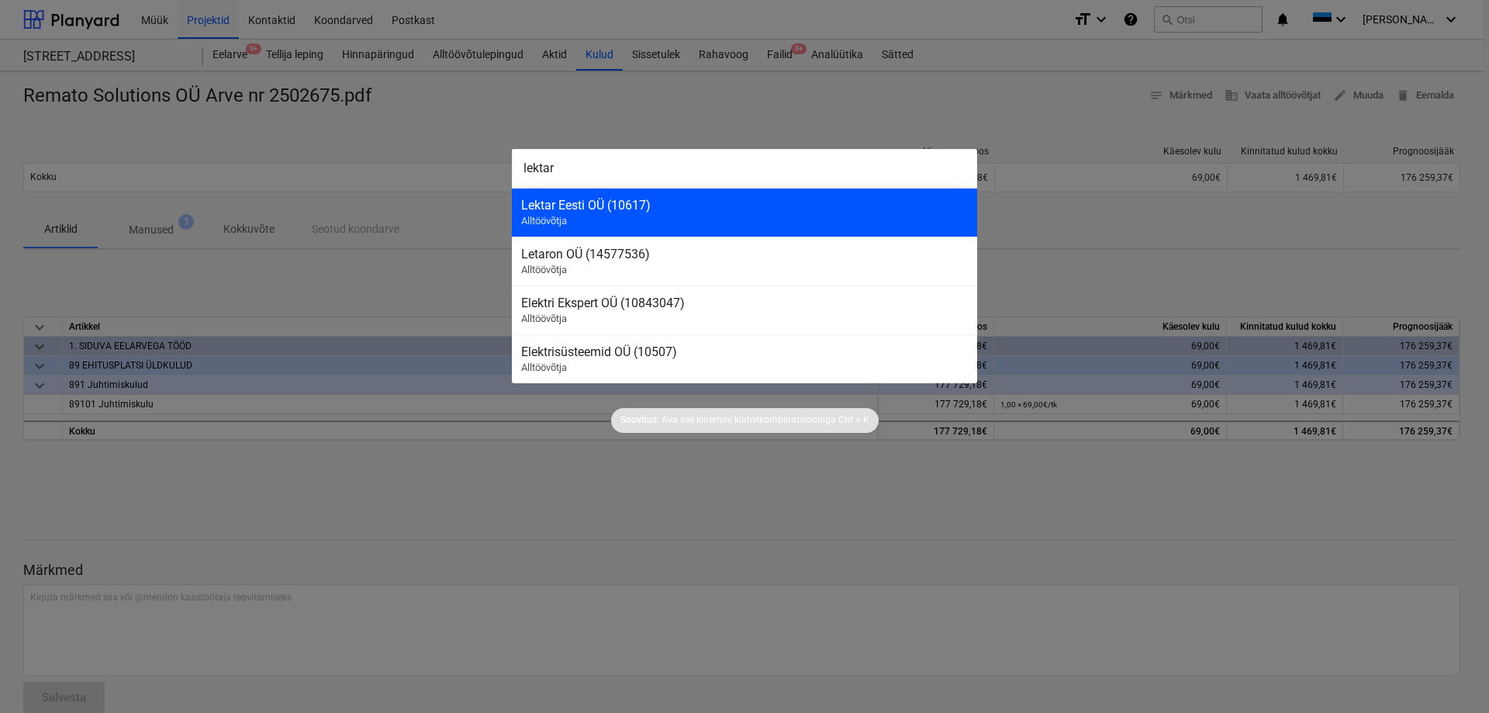
type input "lektar"
click at [562, 206] on div "Lektar Eesti OÜ (10617)" at bounding box center [744, 205] width 447 height 15
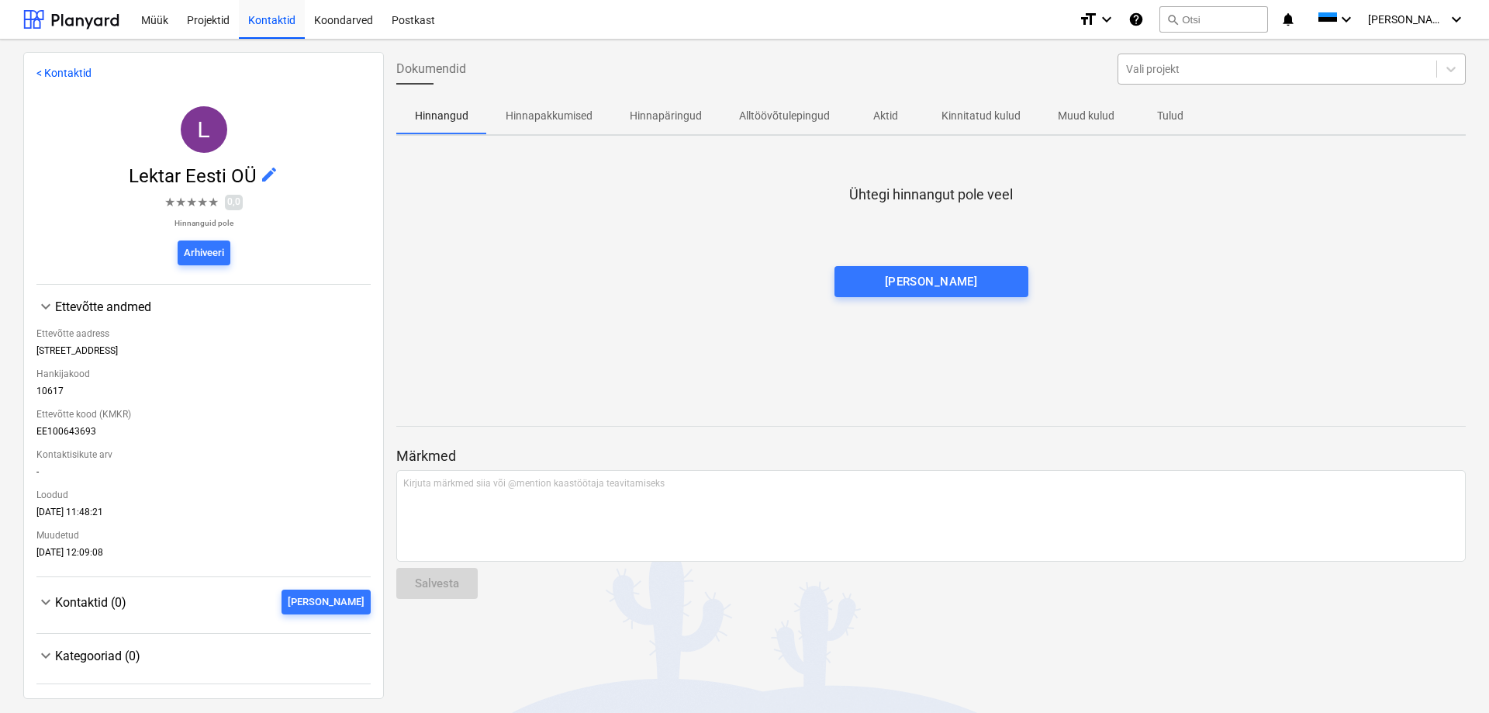
click at [1161, 65] on div at bounding box center [1277, 69] width 303 height 16
type input "kar"
click at [963, 245] on div at bounding box center [931, 250] width 1070 height 31
click at [1179, 24] on span "search" at bounding box center [1173, 19] width 12 height 12
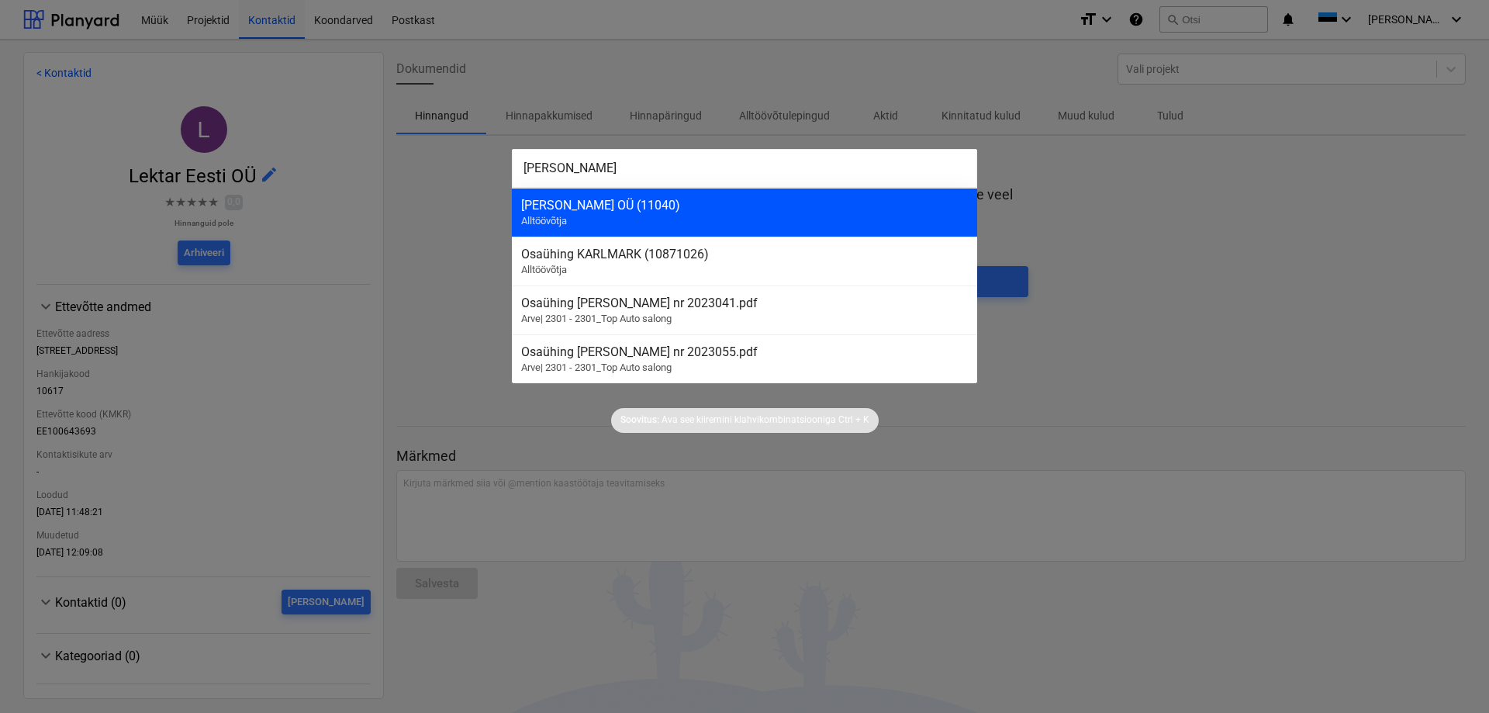
type input "[PERSON_NAME]"
click at [581, 206] on div "[PERSON_NAME] OÜ (11040)" at bounding box center [744, 205] width 447 height 15
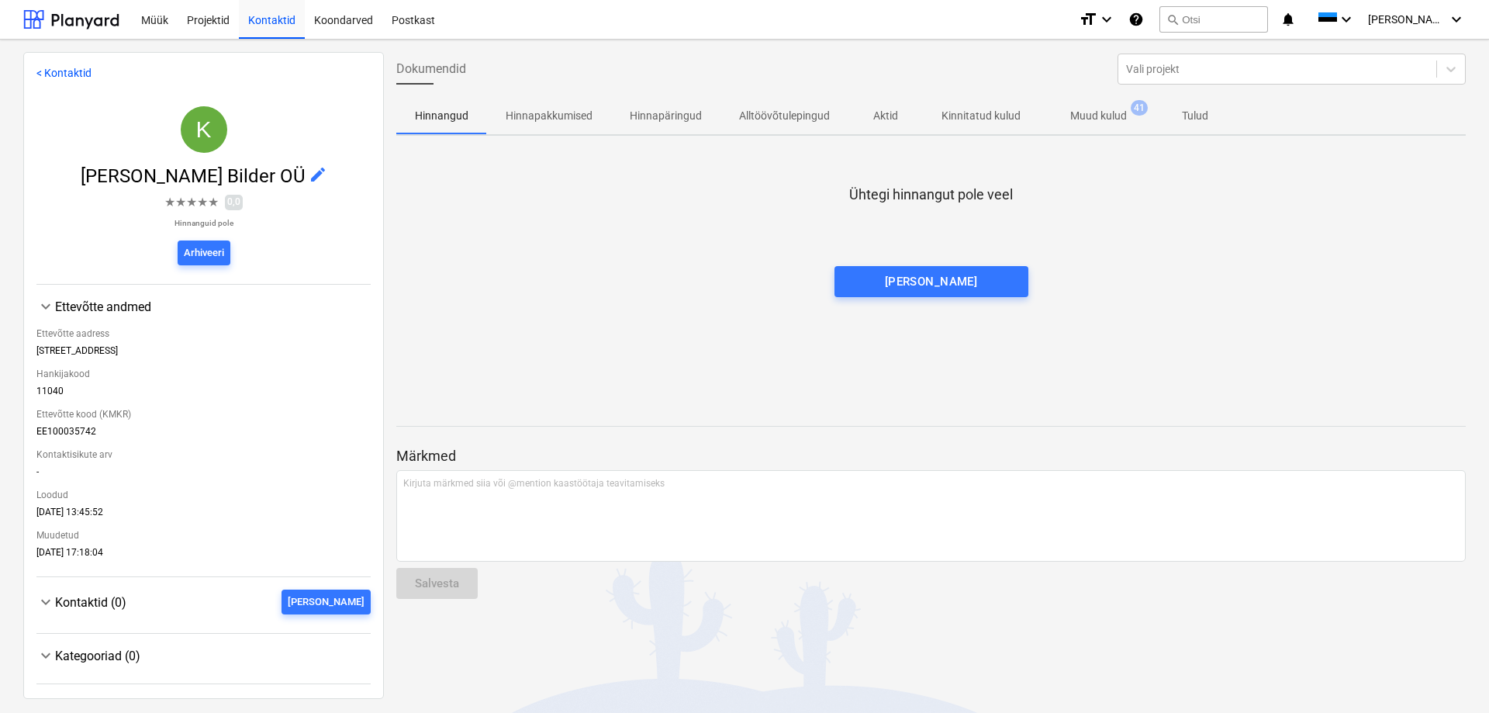
click at [1088, 115] on p "Muud kulud" at bounding box center [1099, 116] width 57 height 16
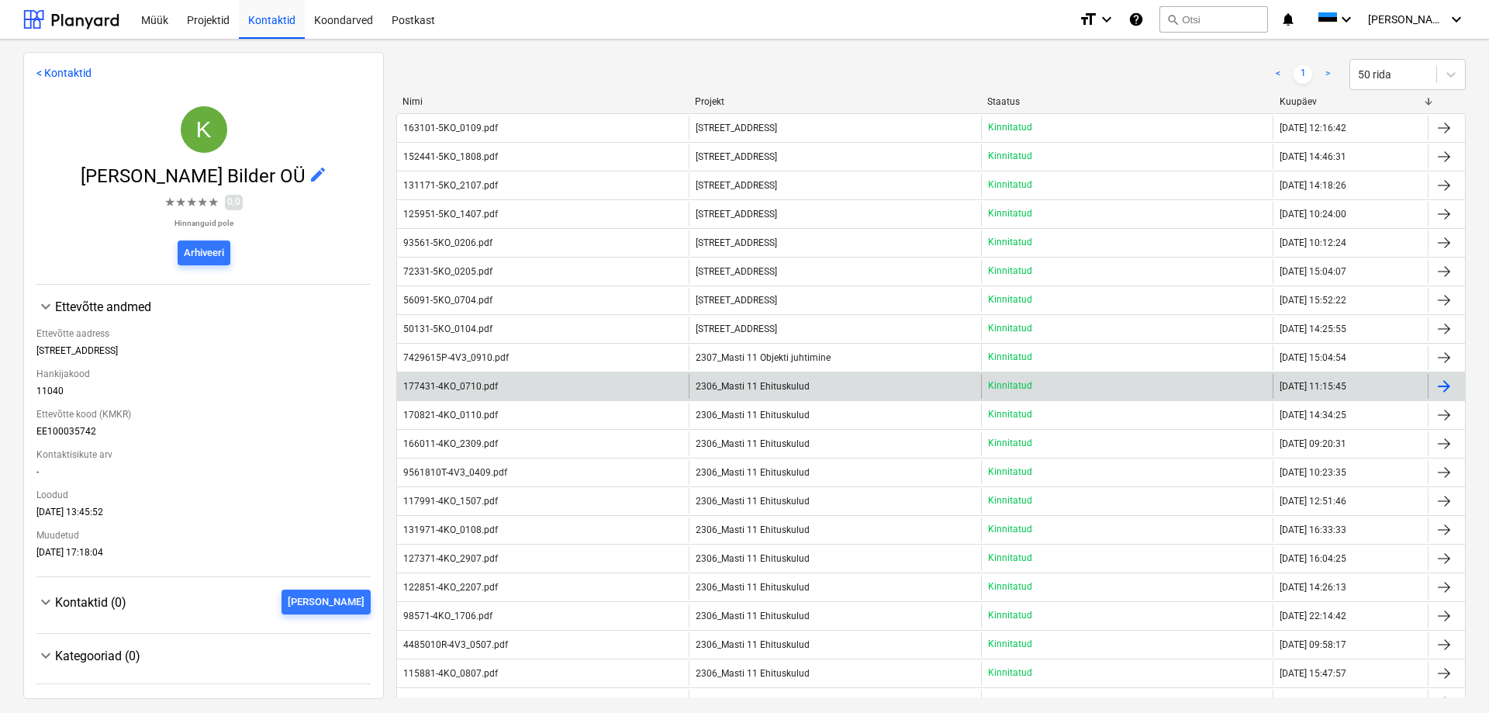
scroll to position [78, 0]
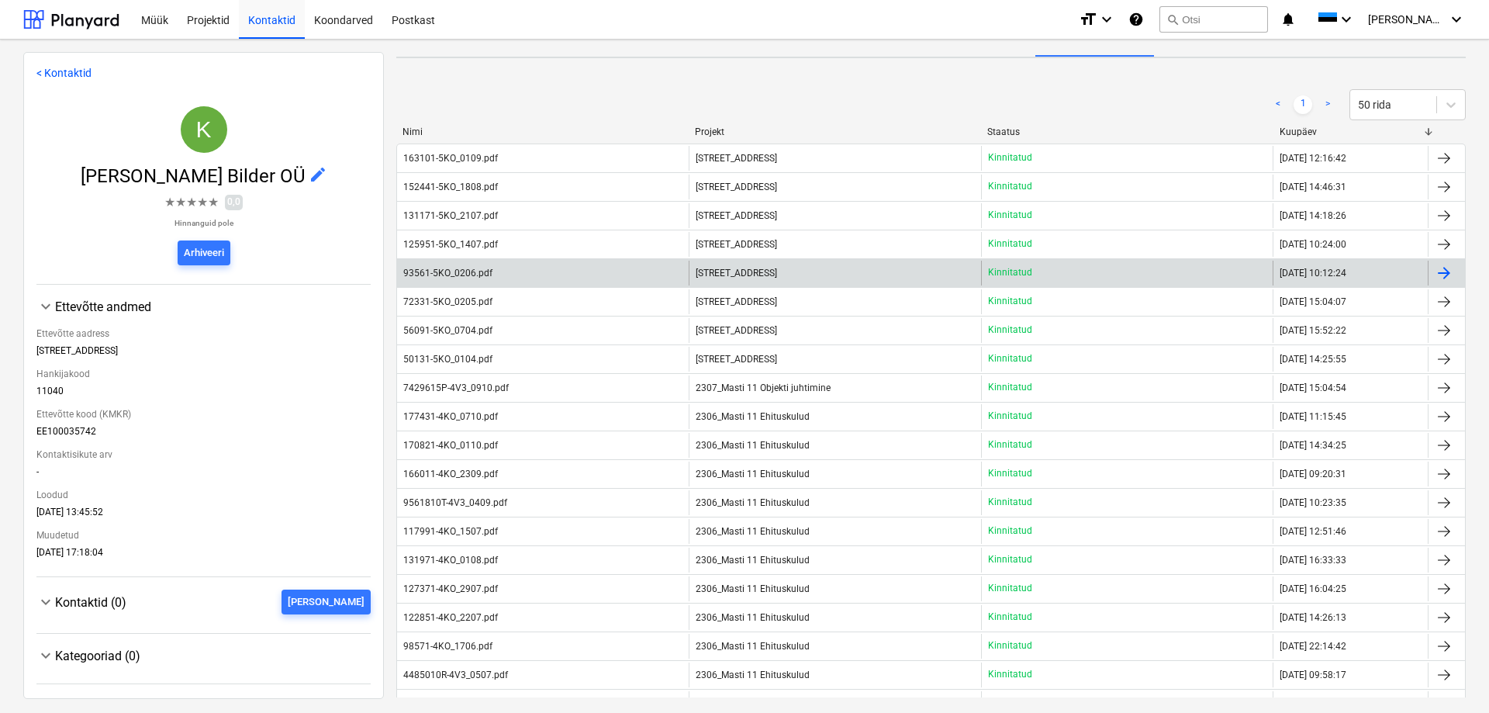
click at [443, 273] on div "93561-5KO_0206.pdf" at bounding box center [447, 273] width 89 height 11
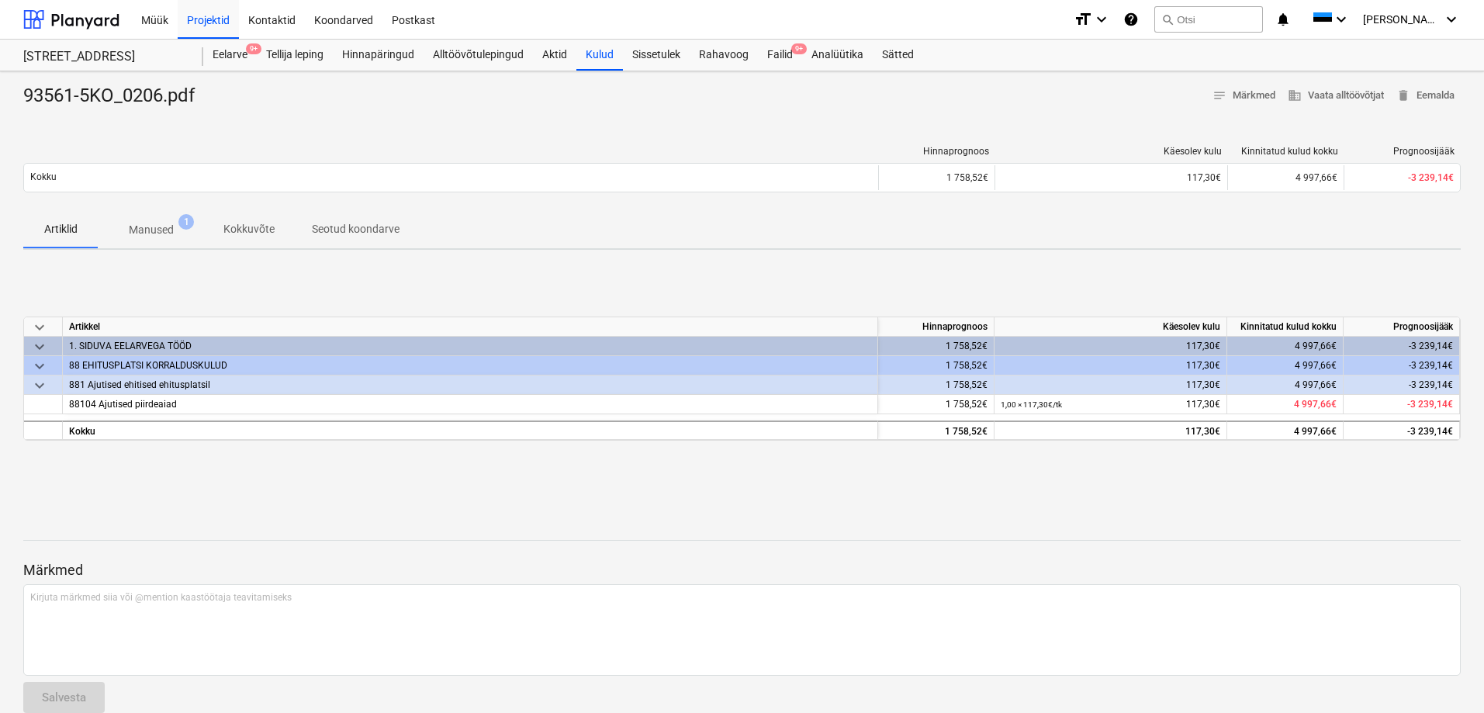
click at [165, 230] on p "Manused" at bounding box center [151, 230] width 45 height 16
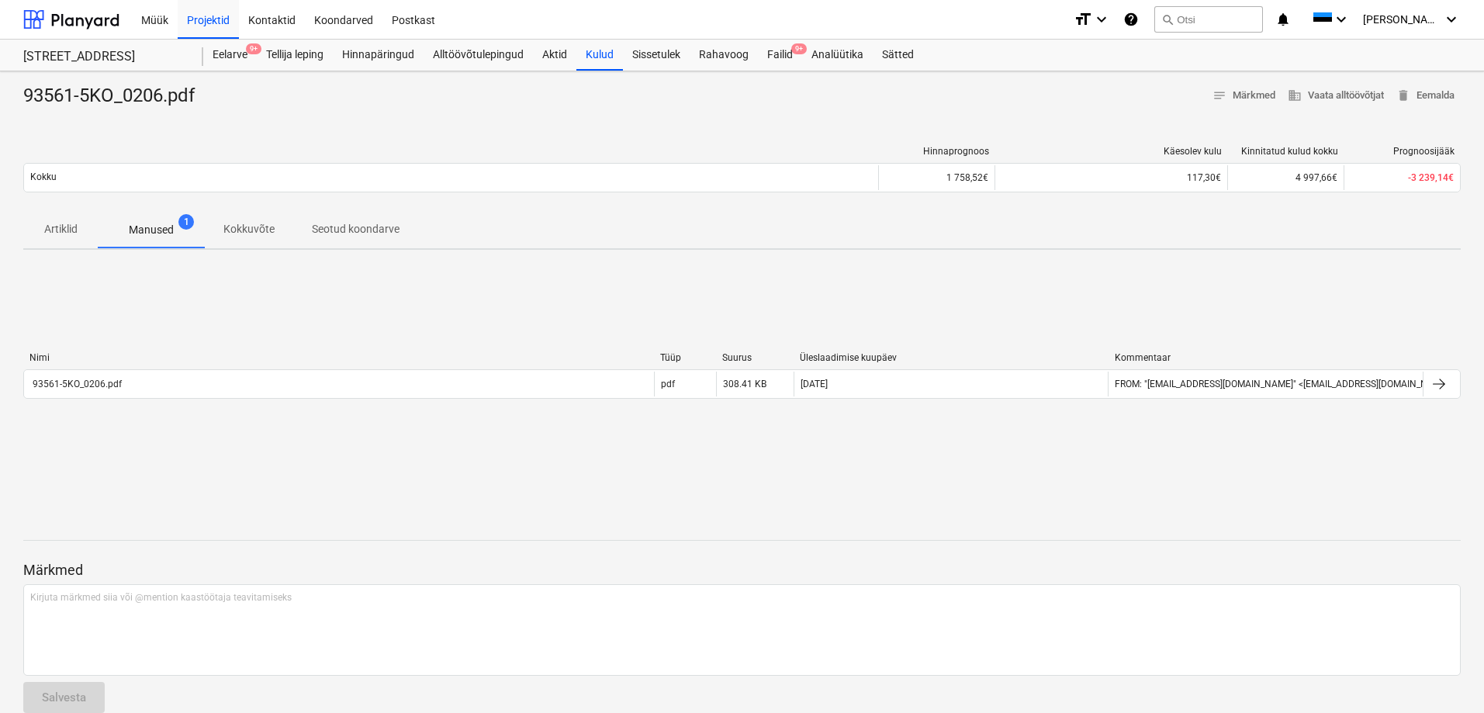
click at [163, 229] on p "Manused" at bounding box center [151, 230] width 45 height 16
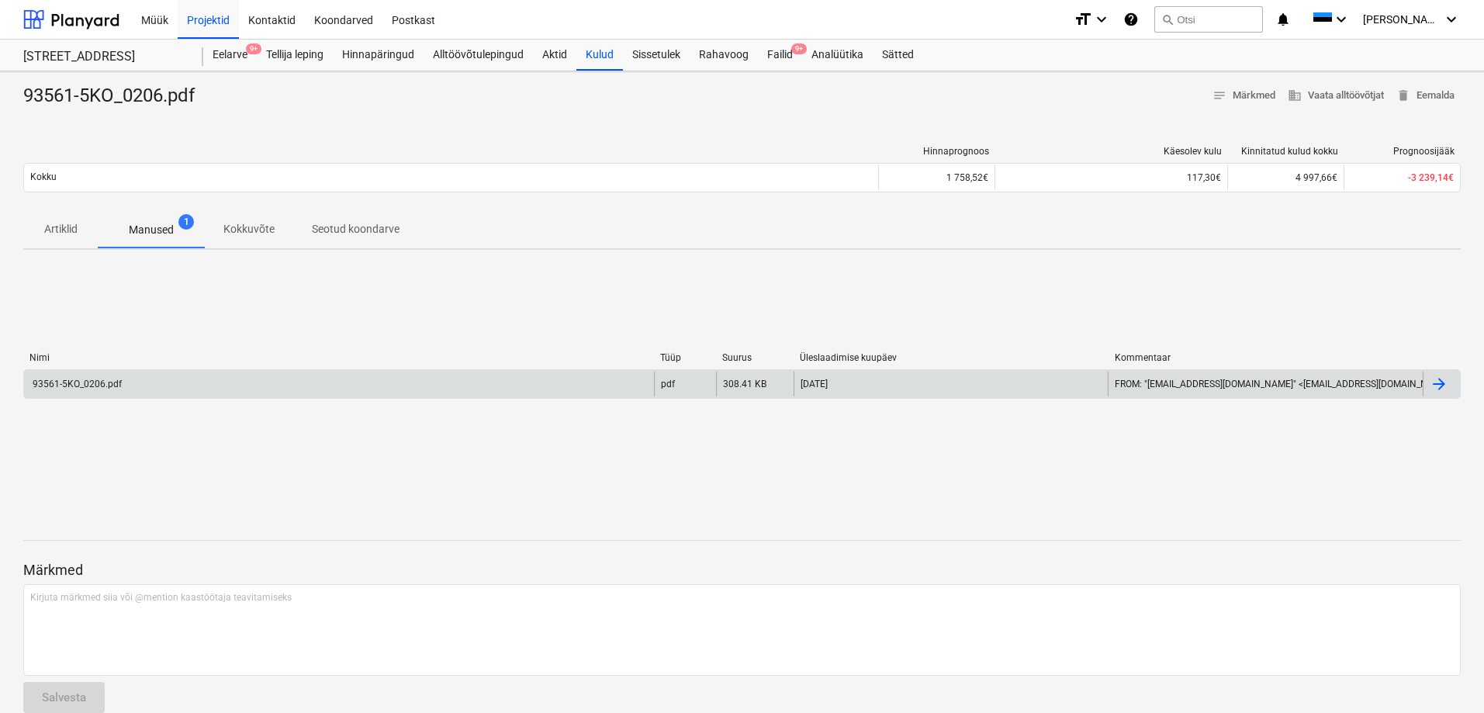
click at [94, 386] on div "93561-5KO_0206.pdf" at bounding box center [76, 384] width 92 height 11
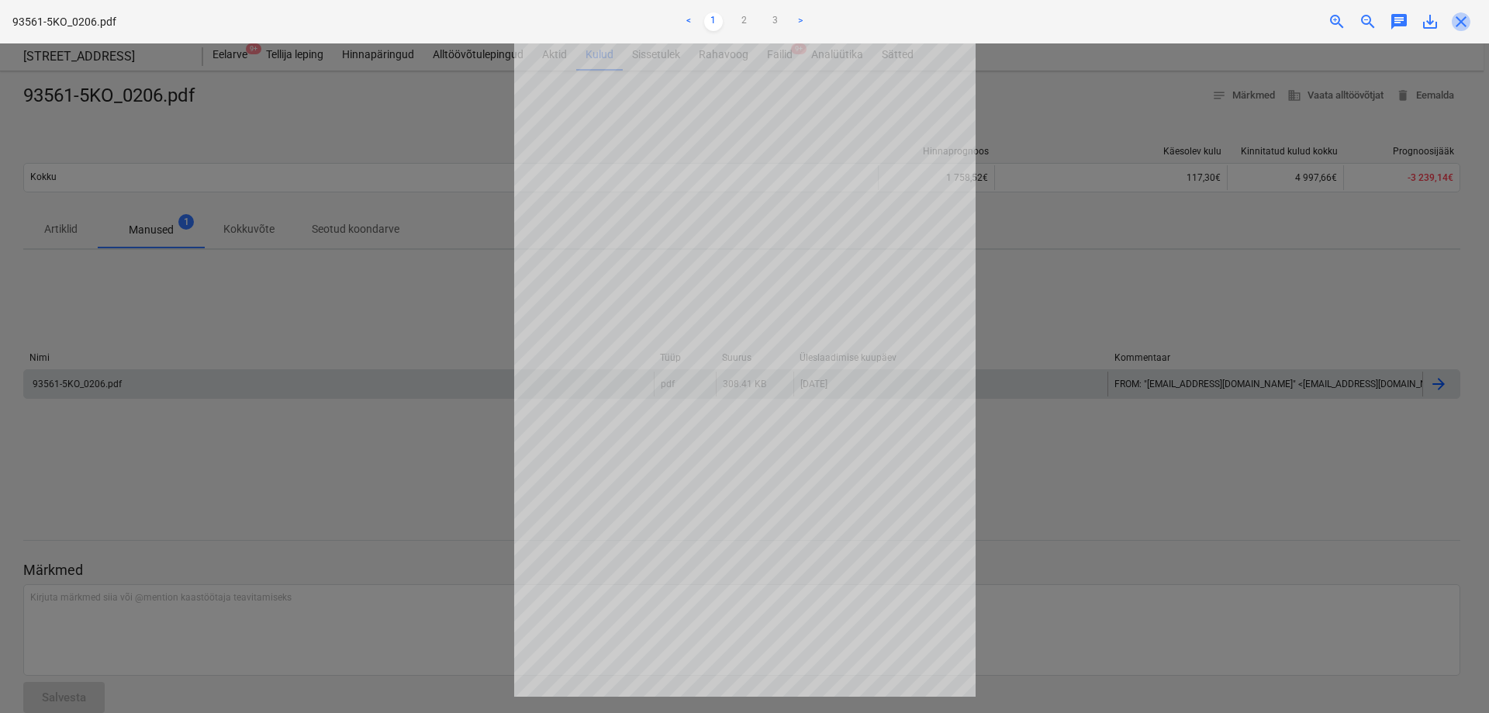
click at [1461, 19] on span "close" at bounding box center [1461, 21] width 19 height 19
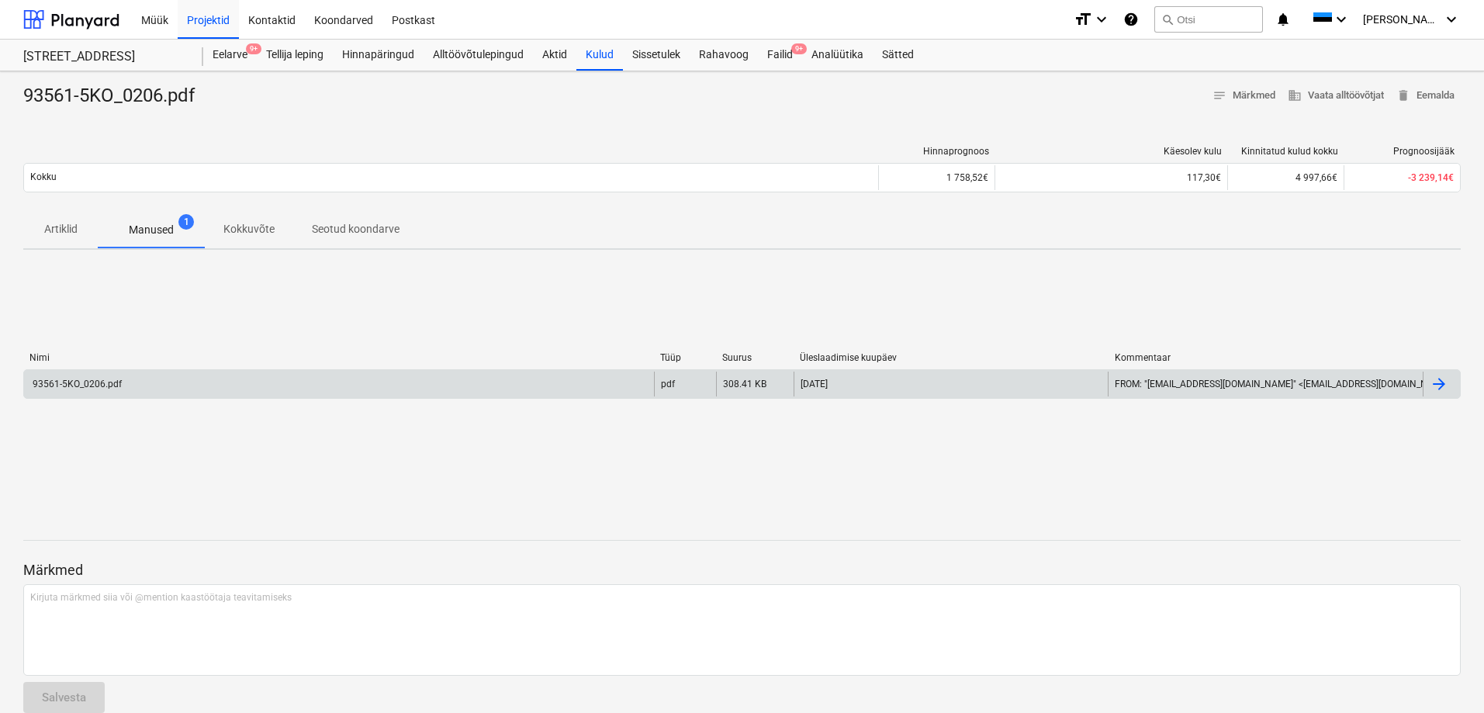
click at [341, 472] on div "Nimi Tüüp Suurus Üleslaadimise kuupäev Kommentaar 93561-5KO_0206.pdf pdf 308.41…" at bounding box center [741, 378] width 1437 height 233
click at [782, 54] on div "Failid 9+" at bounding box center [780, 55] width 44 height 31
